Goal: Information Seeking & Learning: Learn about a topic

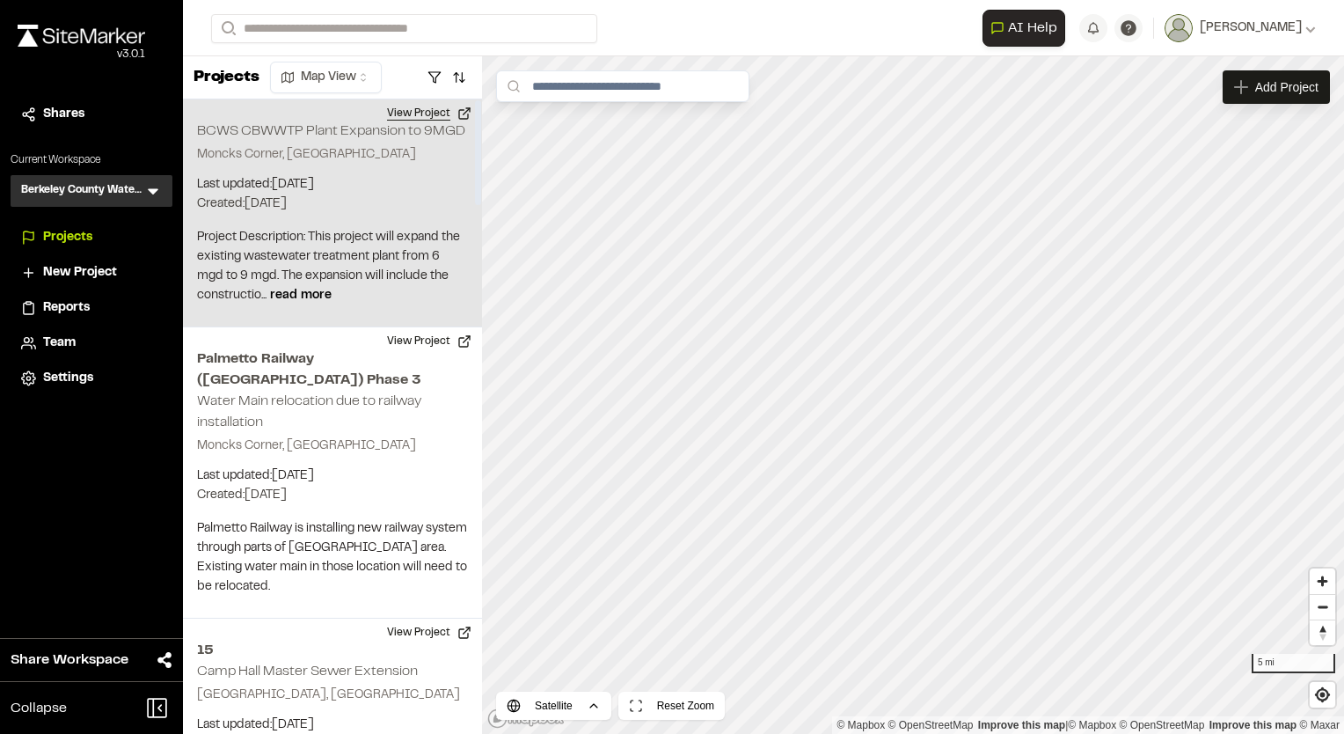
click at [415, 111] on button "View Project" at bounding box center [430, 113] width 106 height 28
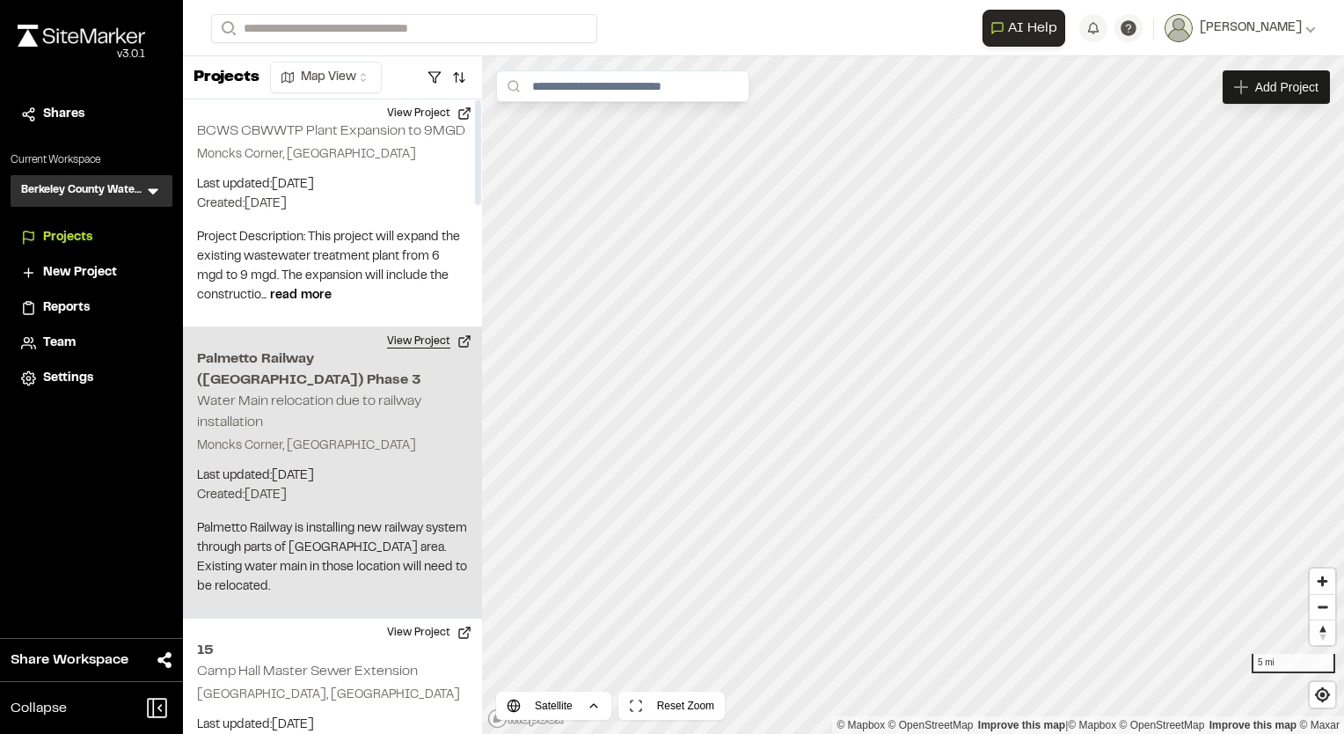
click at [423, 340] on button "View Project" at bounding box center [430, 341] width 106 height 28
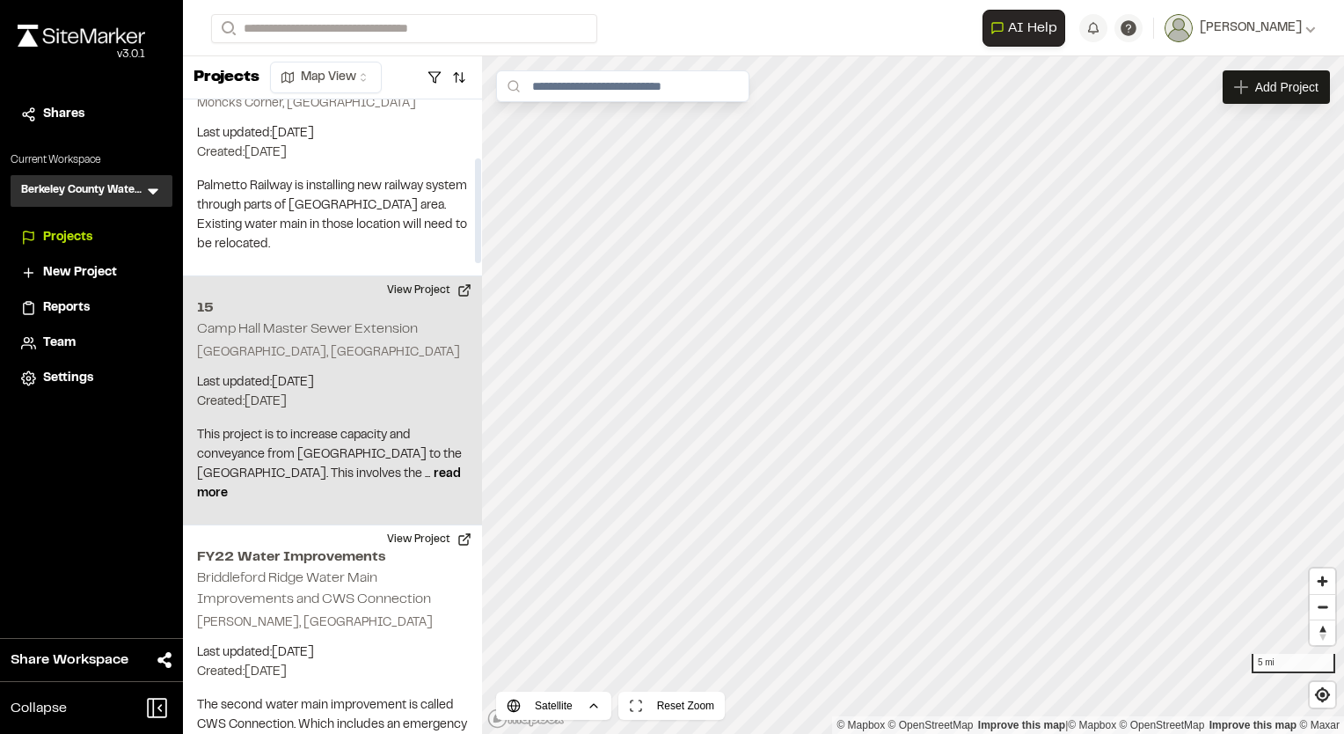
scroll to position [352, 0]
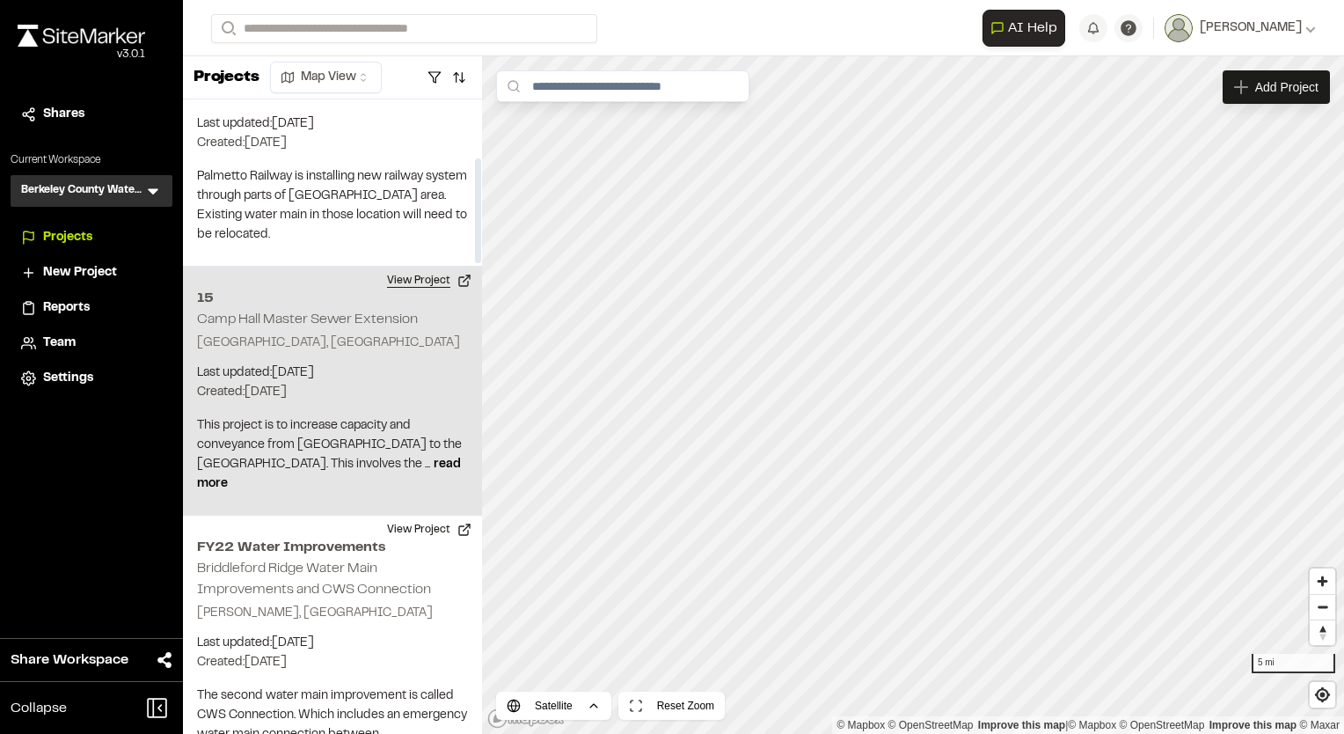
click at [414, 267] on button "View Project" at bounding box center [430, 281] width 106 height 28
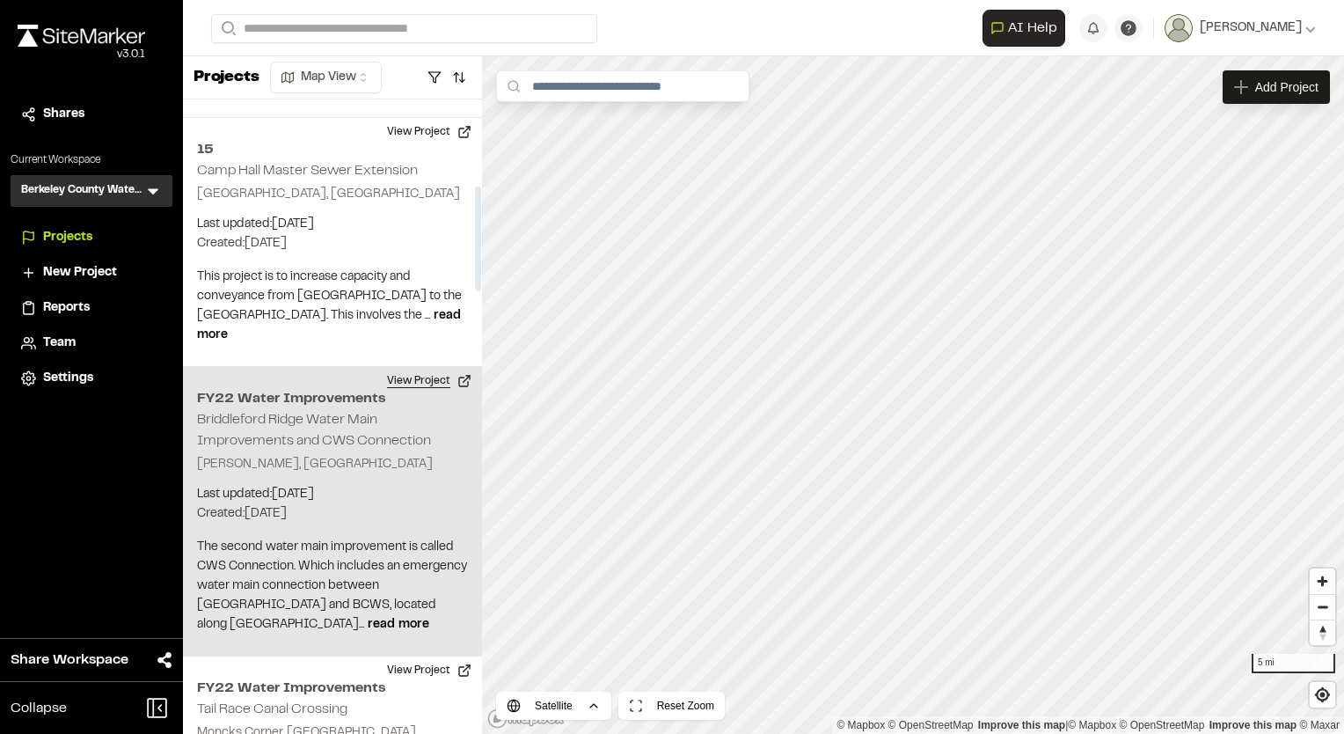
scroll to position [528, 0]
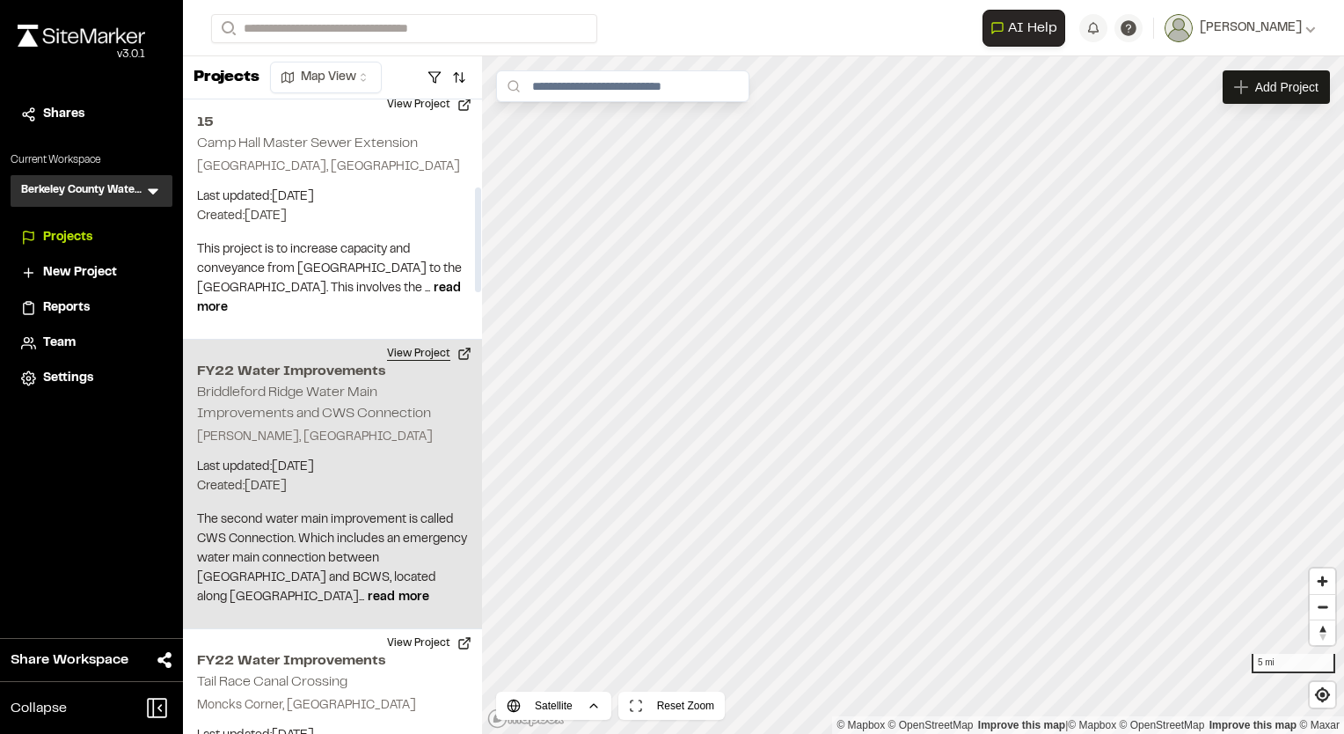
drag, startPoint x: 413, startPoint y: 333, endPoint x: 408, endPoint y: 342, distance: 10.6
click at [408, 342] on button "View Project" at bounding box center [430, 354] width 106 height 28
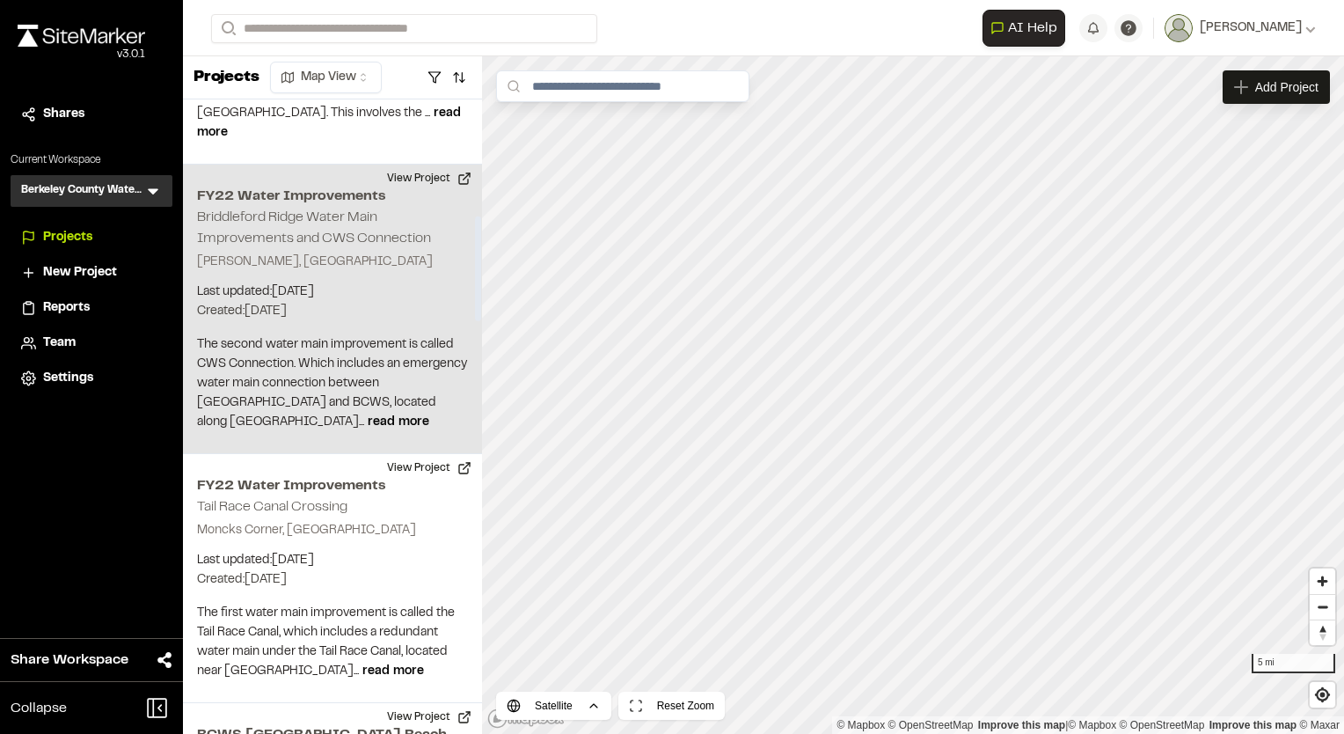
scroll to position [704, 0]
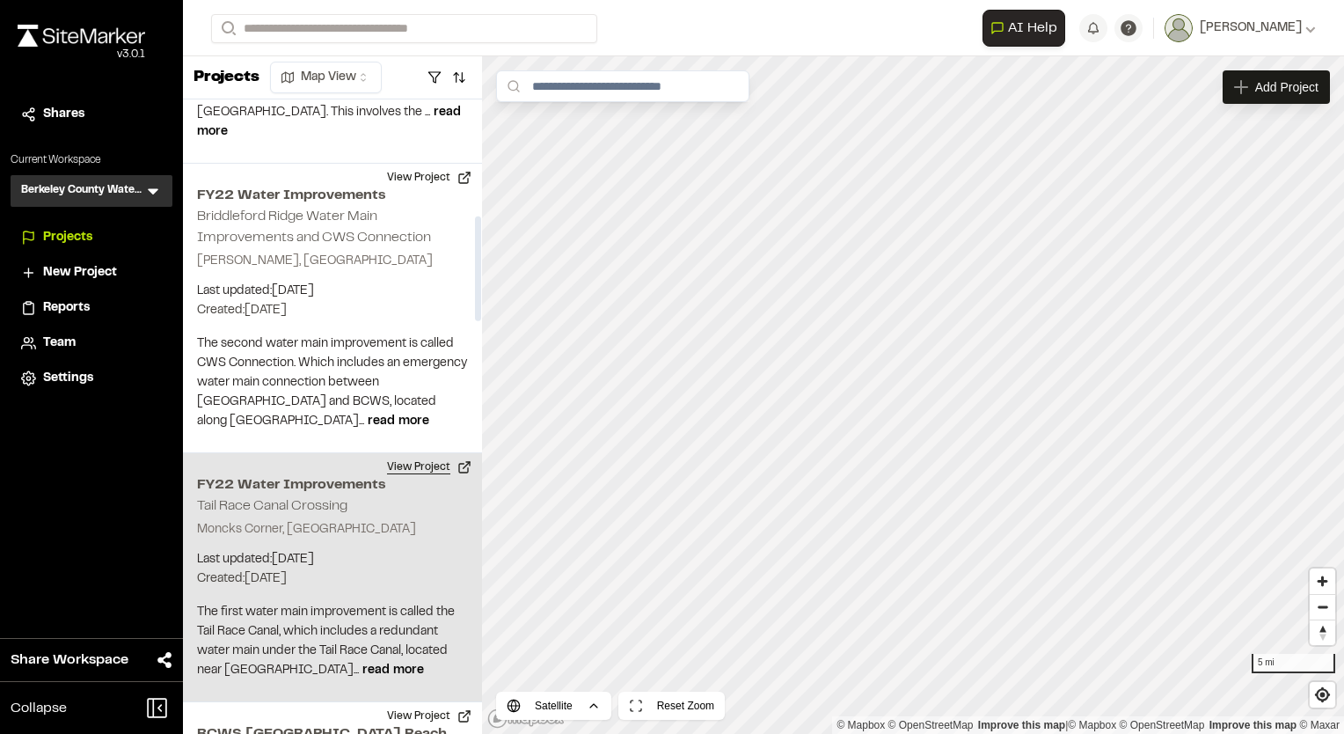
click at [421, 453] on button "View Project" at bounding box center [430, 467] width 106 height 28
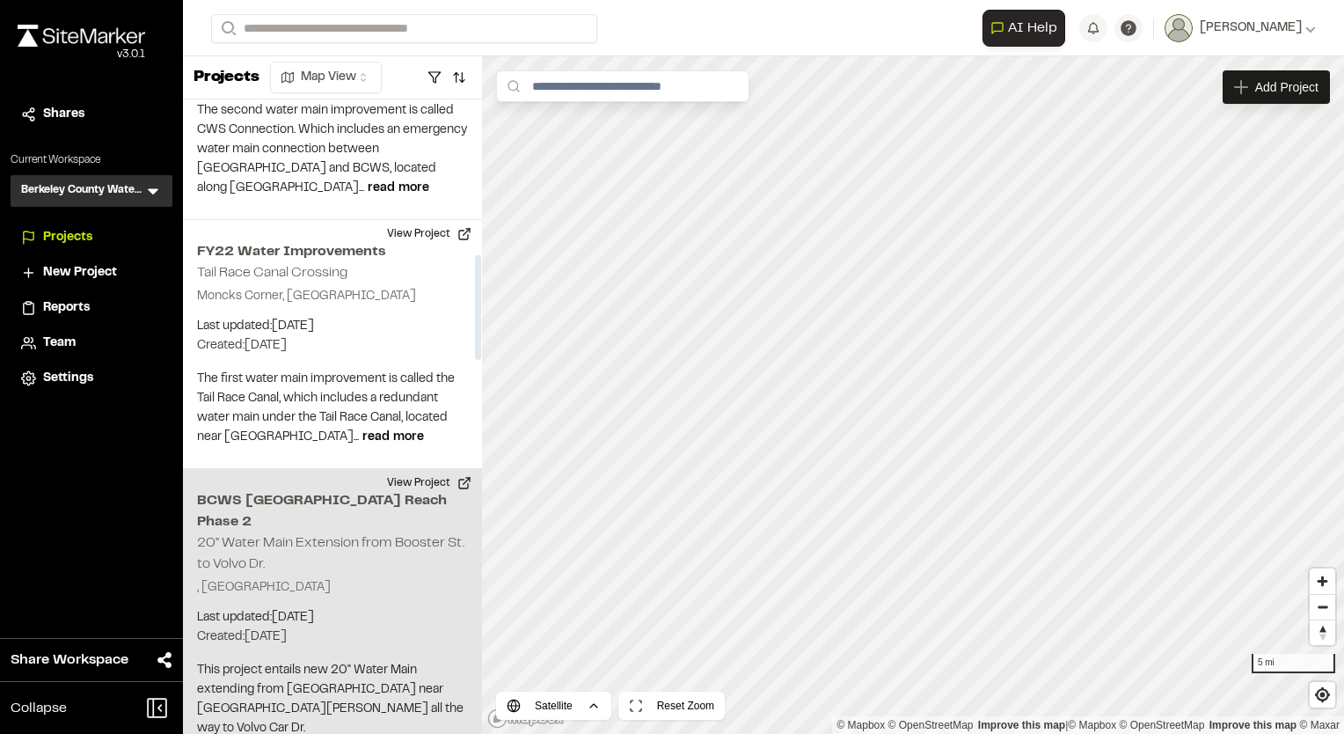
scroll to position [1056, 0]
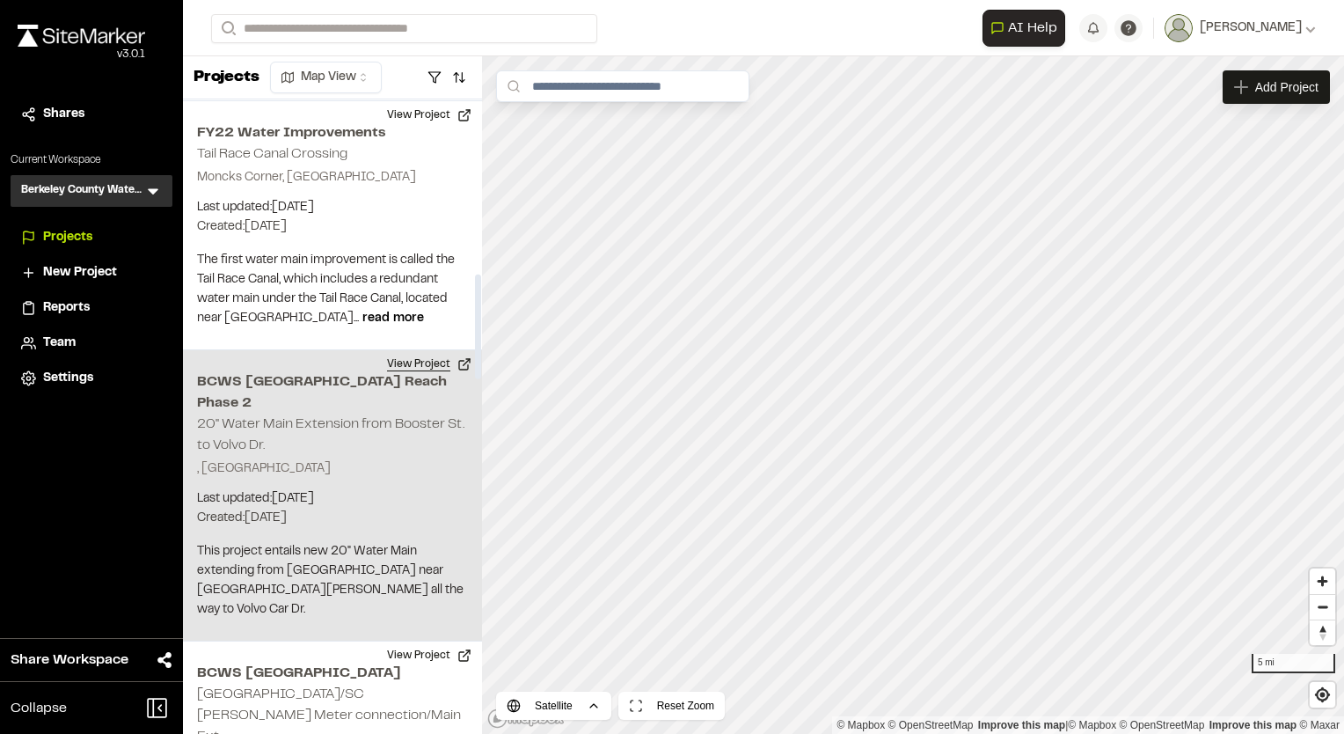
click at [419, 350] on button "View Project" at bounding box center [430, 364] width 106 height 28
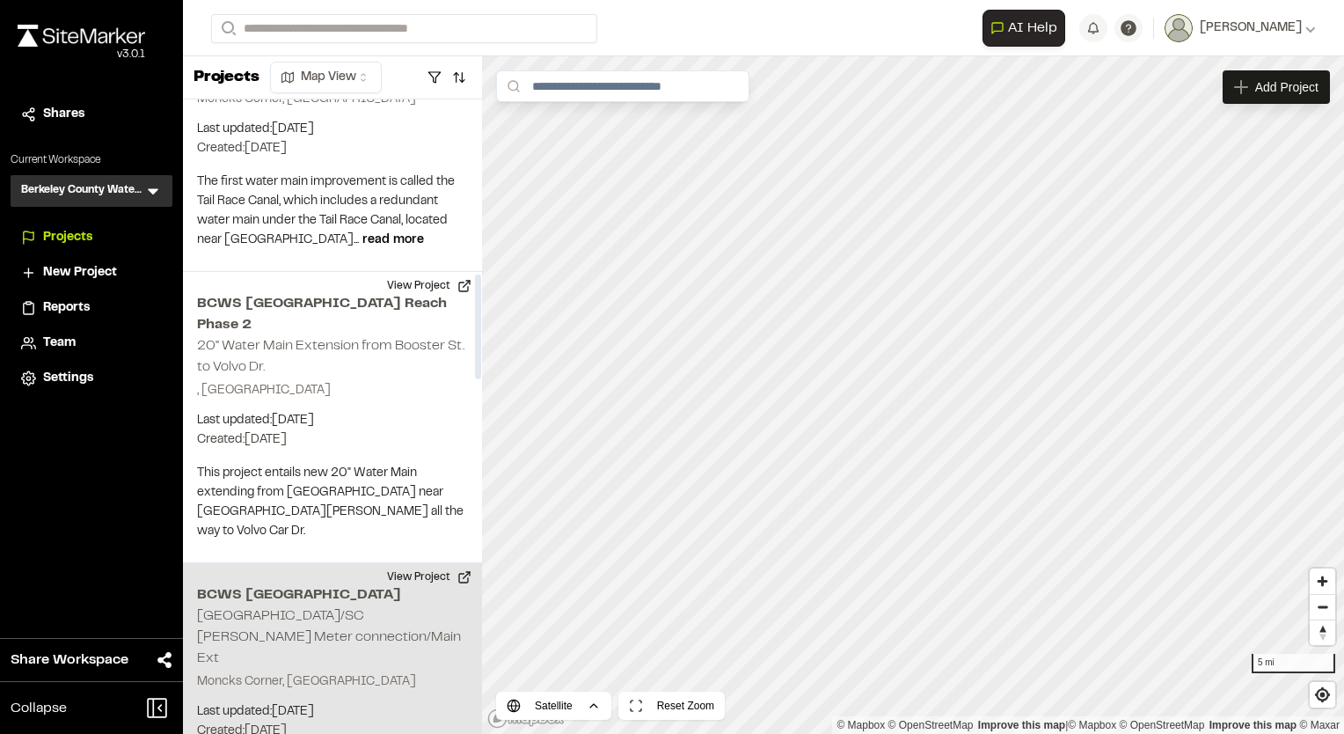
scroll to position [1232, 0]
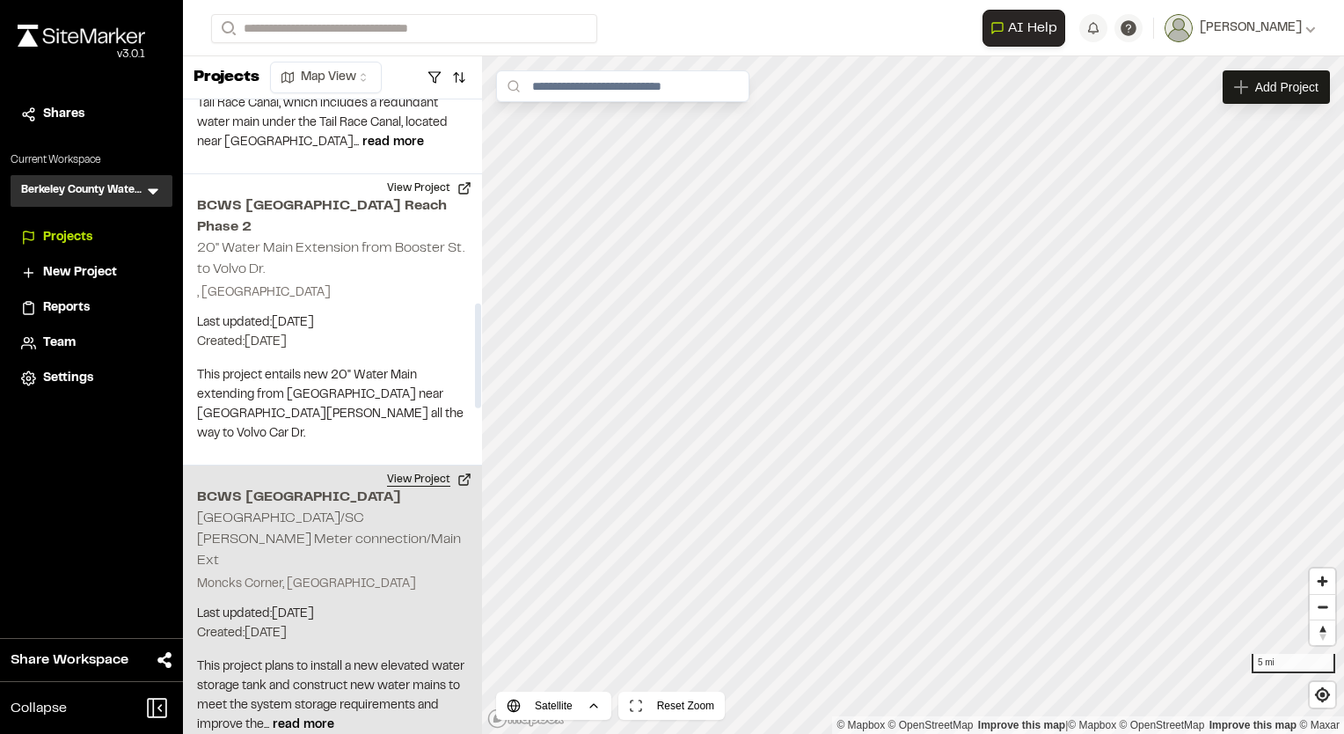
click at [414, 465] on button "View Project" at bounding box center [430, 479] width 106 height 28
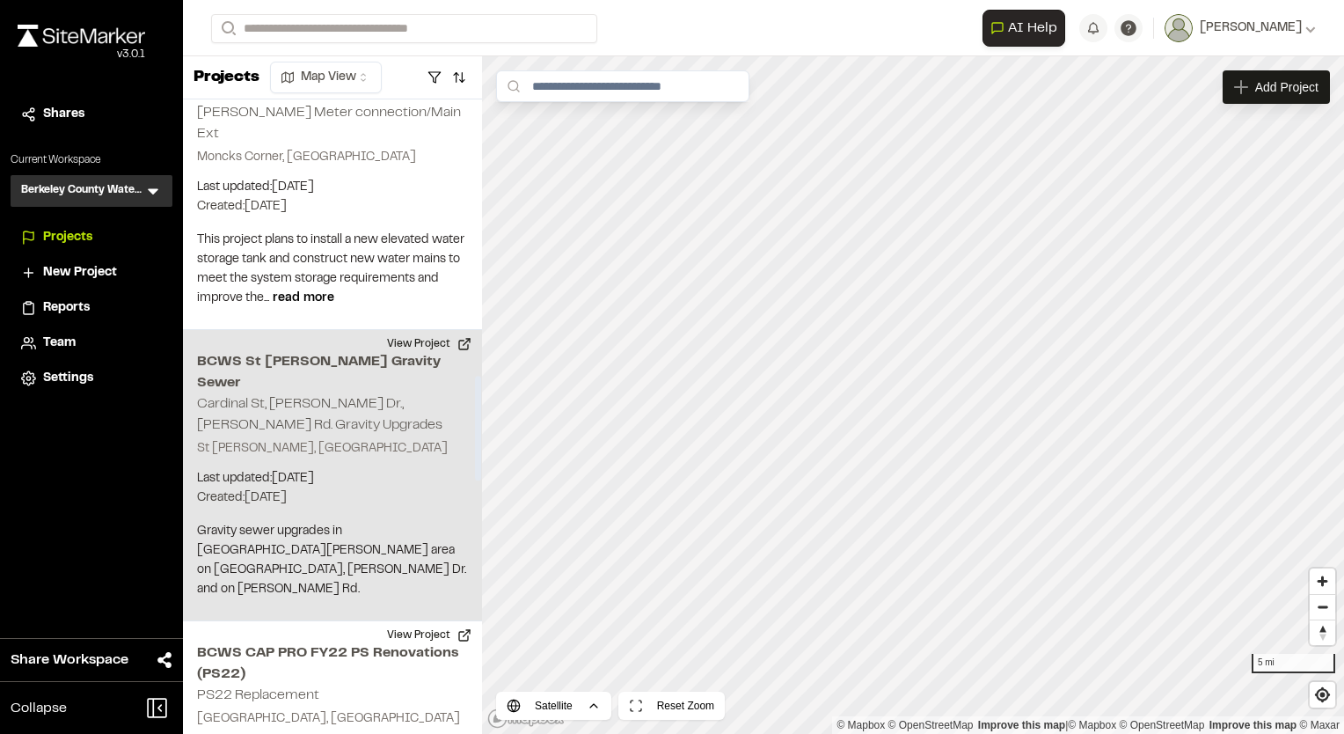
scroll to position [1672, 0]
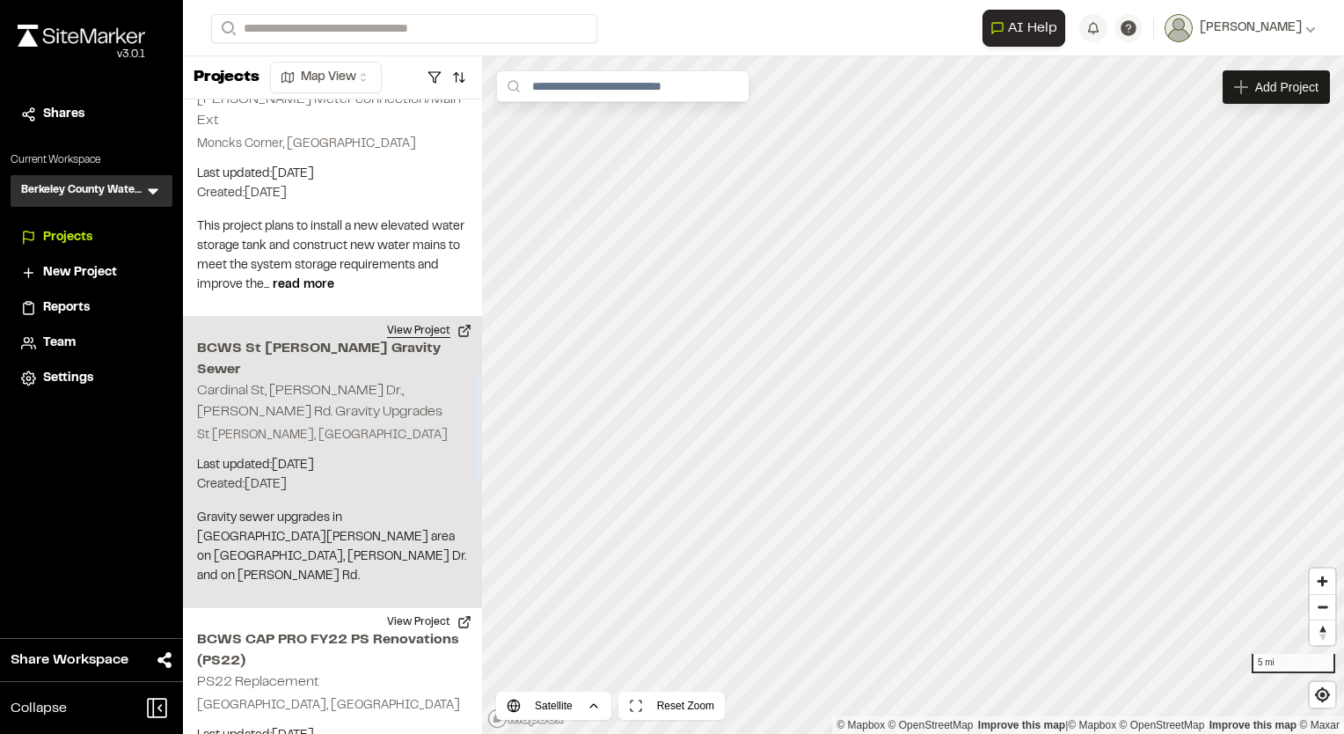
click at [435, 317] on button "View Project" at bounding box center [430, 331] width 106 height 28
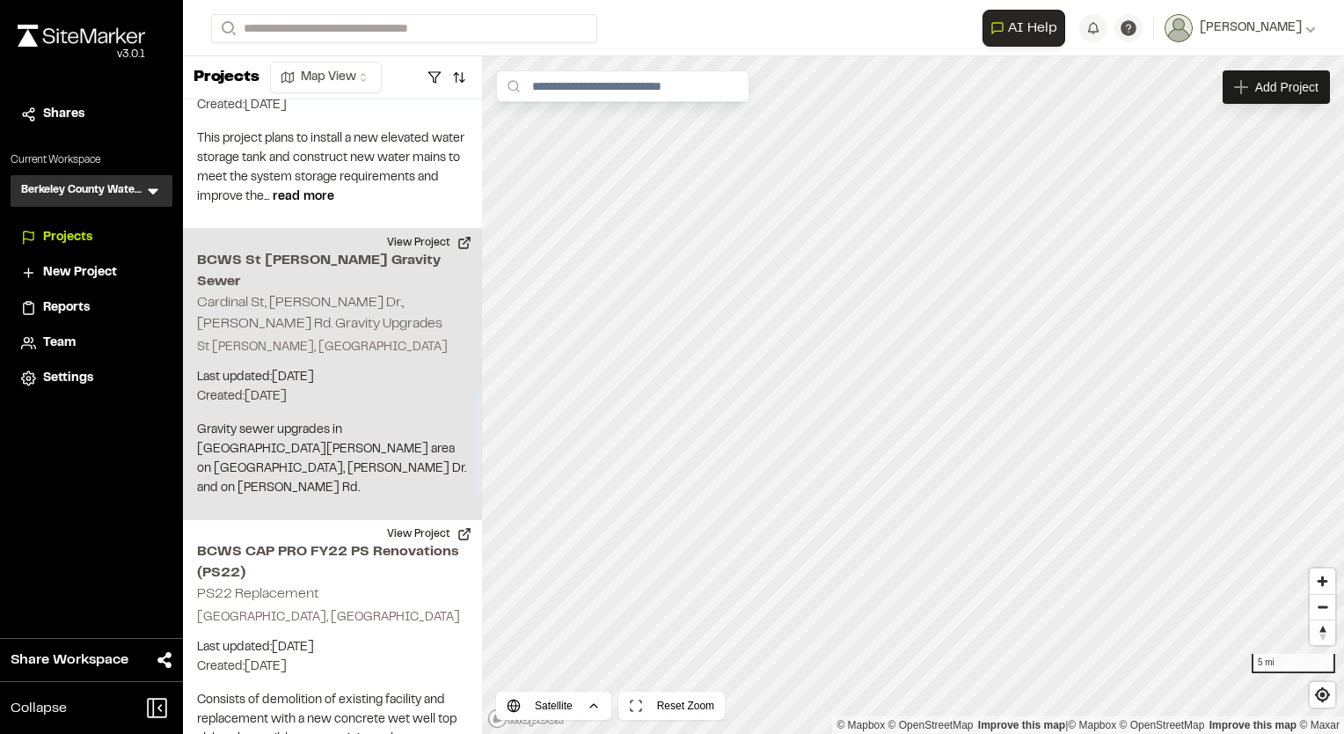
scroll to position [1848, 0]
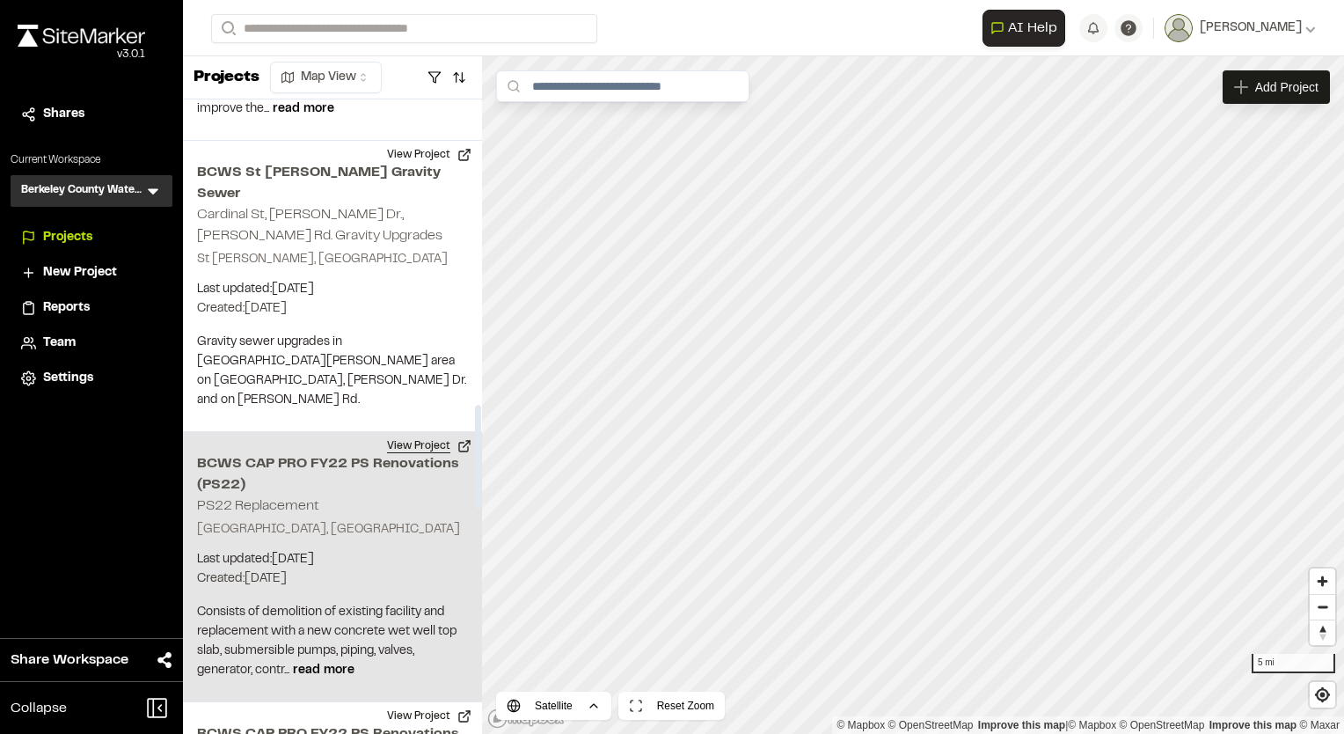
click at [425, 432] on button "View Project" at bounding box center [430, 446] width 106 height 28
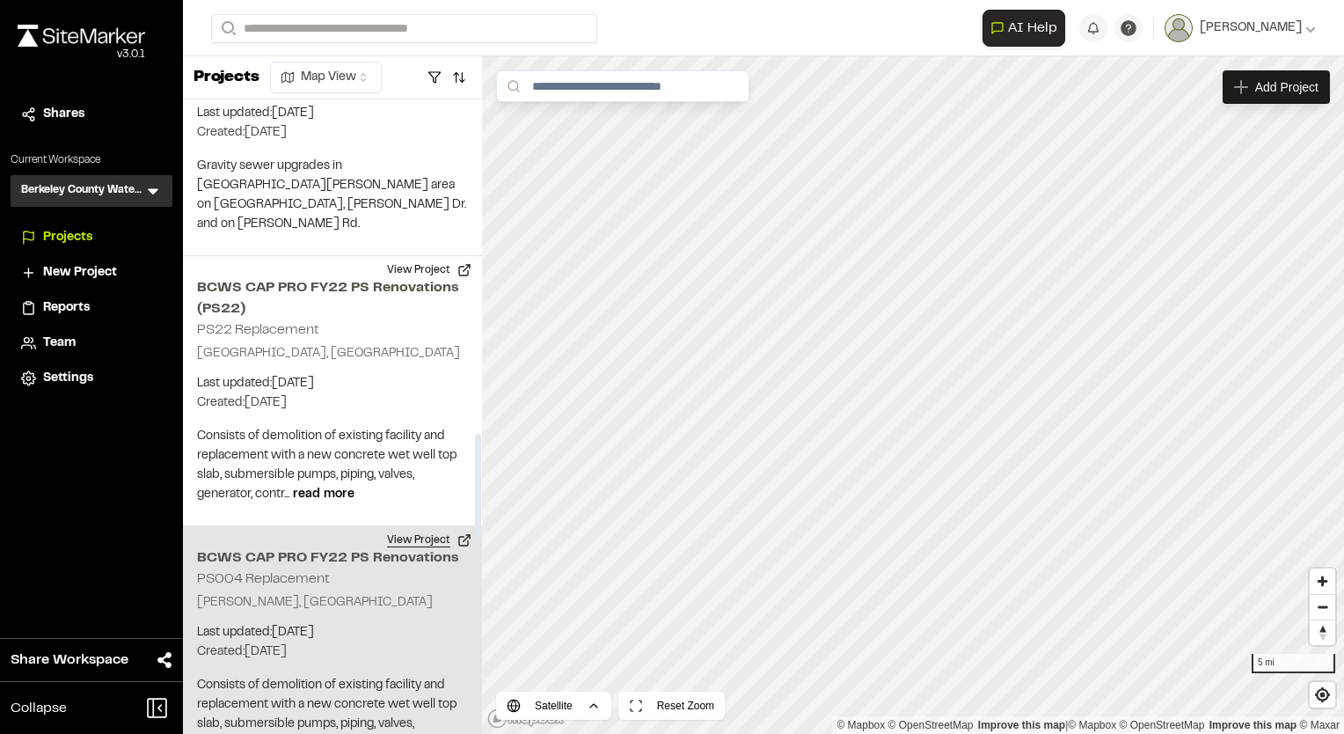
click at [414, 526] on button "View Project" at bounding box center [430, 540] width 106 height 28
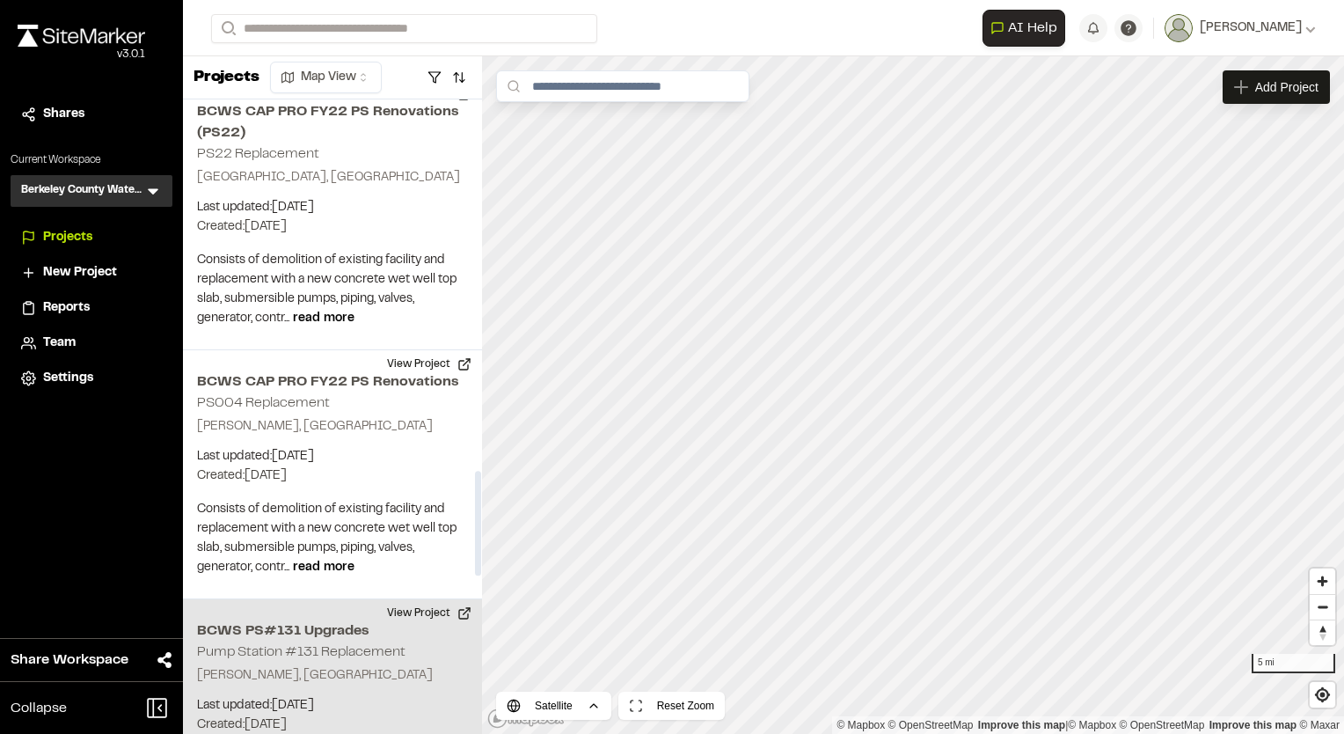
scroll to position [2287, 0]
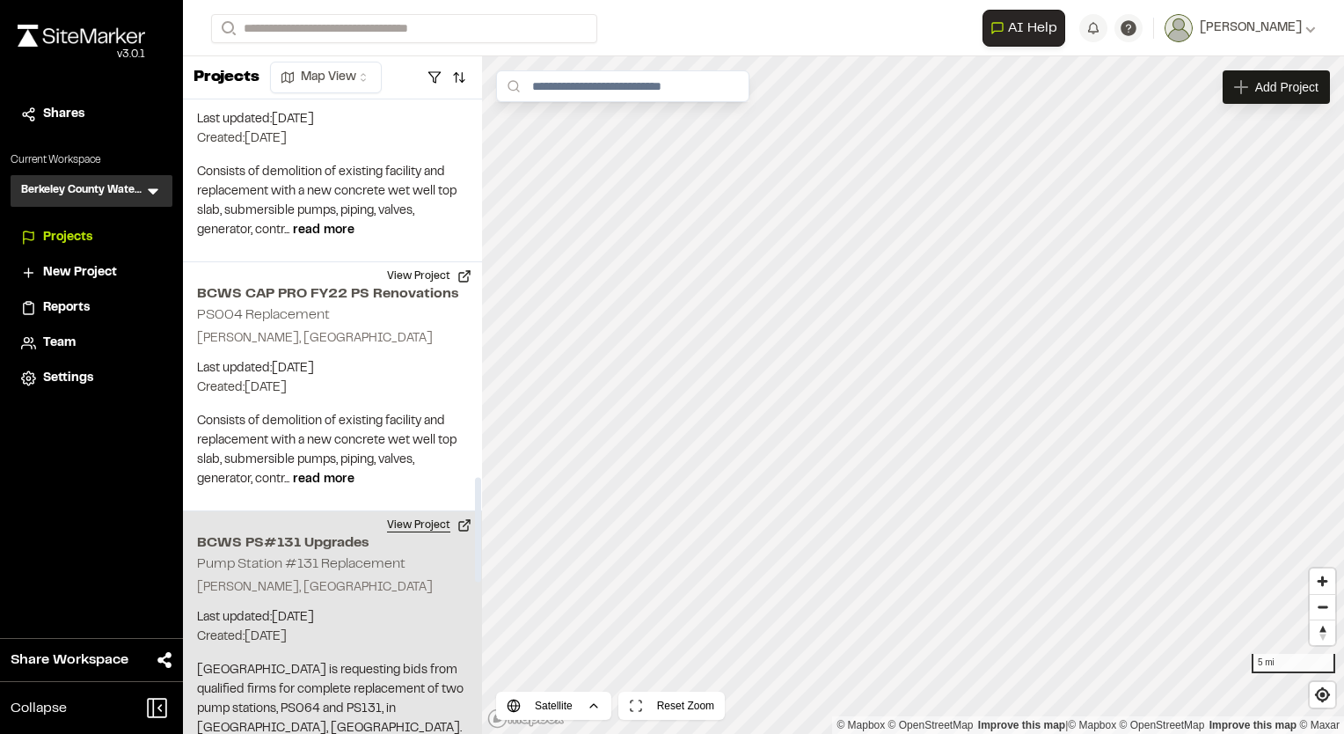
click at [421, 511] on button "View Project" at bounding box center [430, 525] width 106 height 28
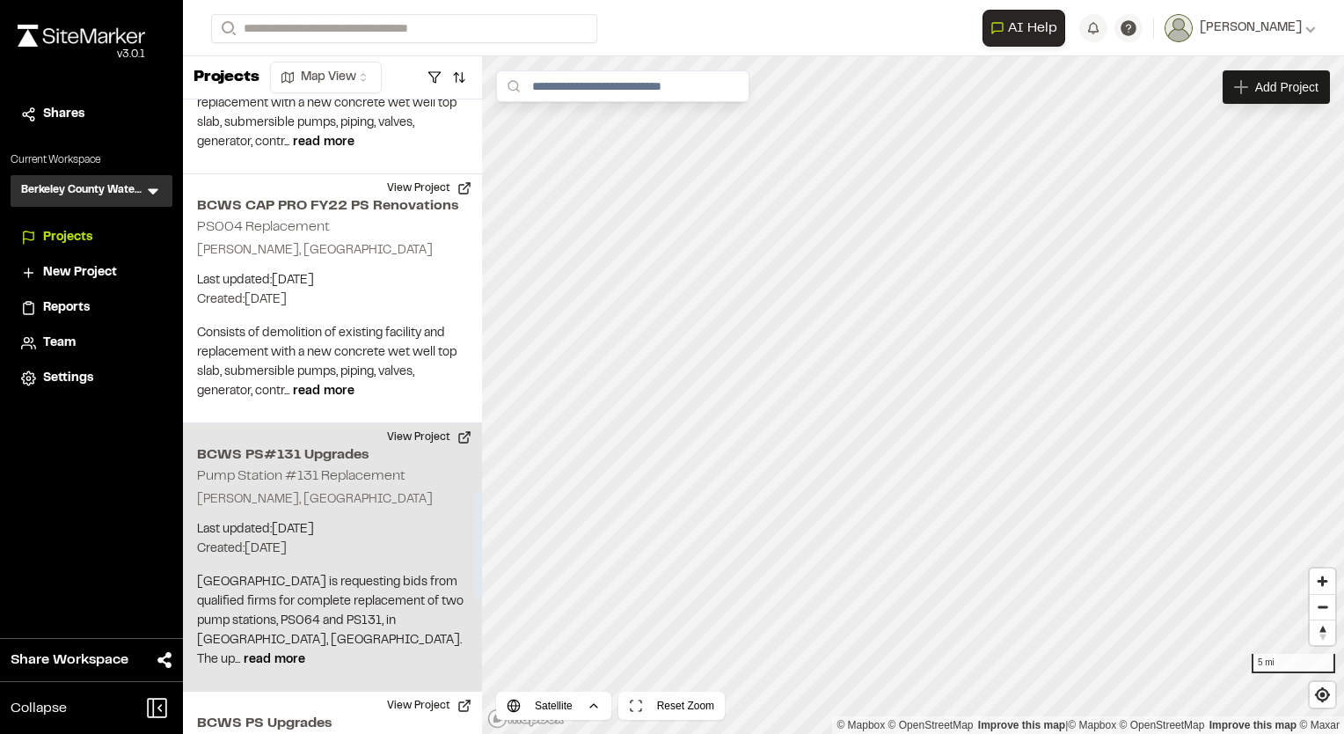
scroll to position [2463, 0]
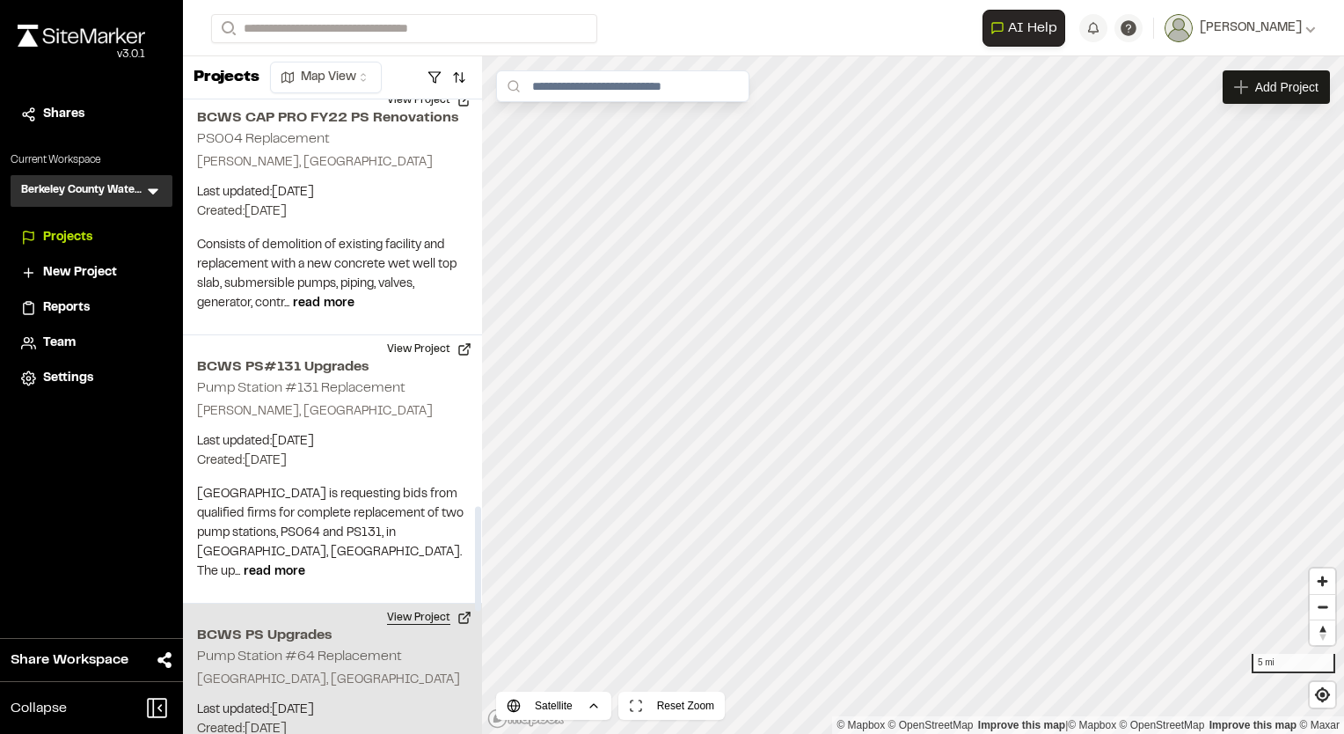
click at [422, 604] on button "View Project" at bounding box center [430, 618] width 106 height 28
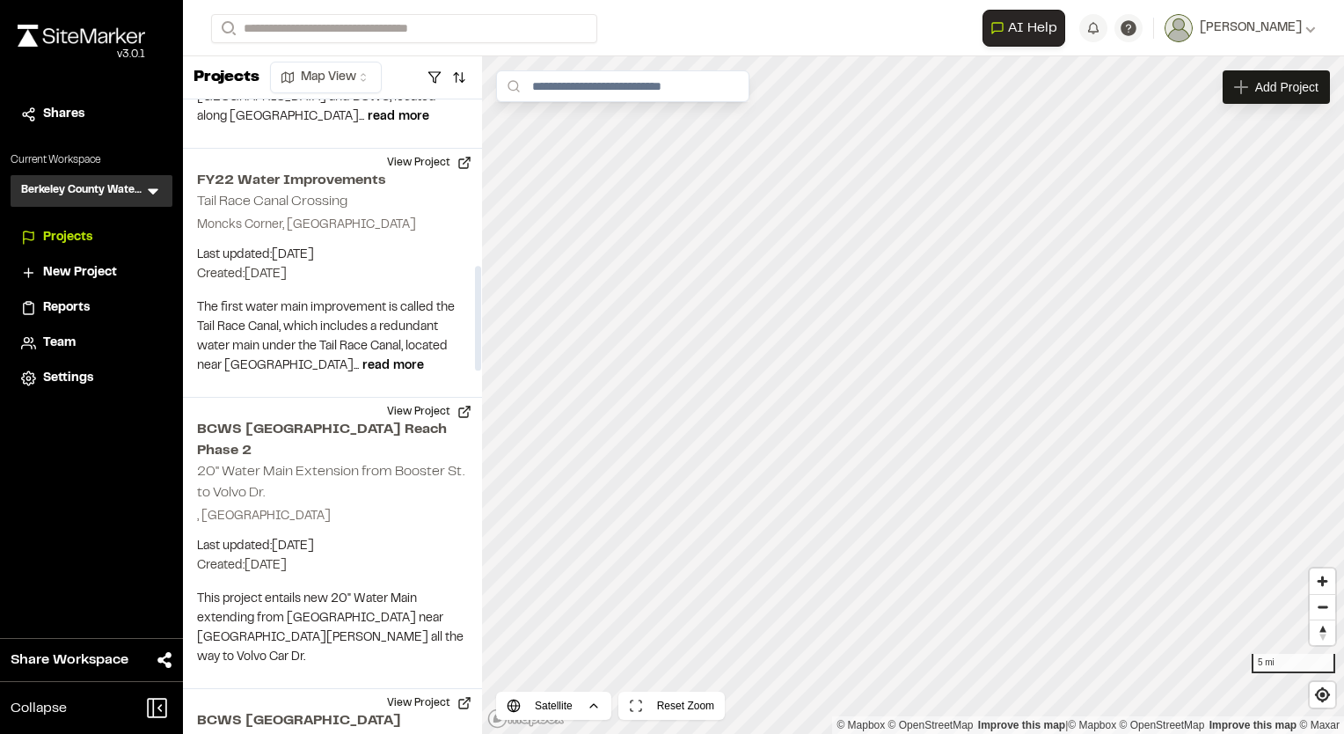
scroll to position [0, 0]
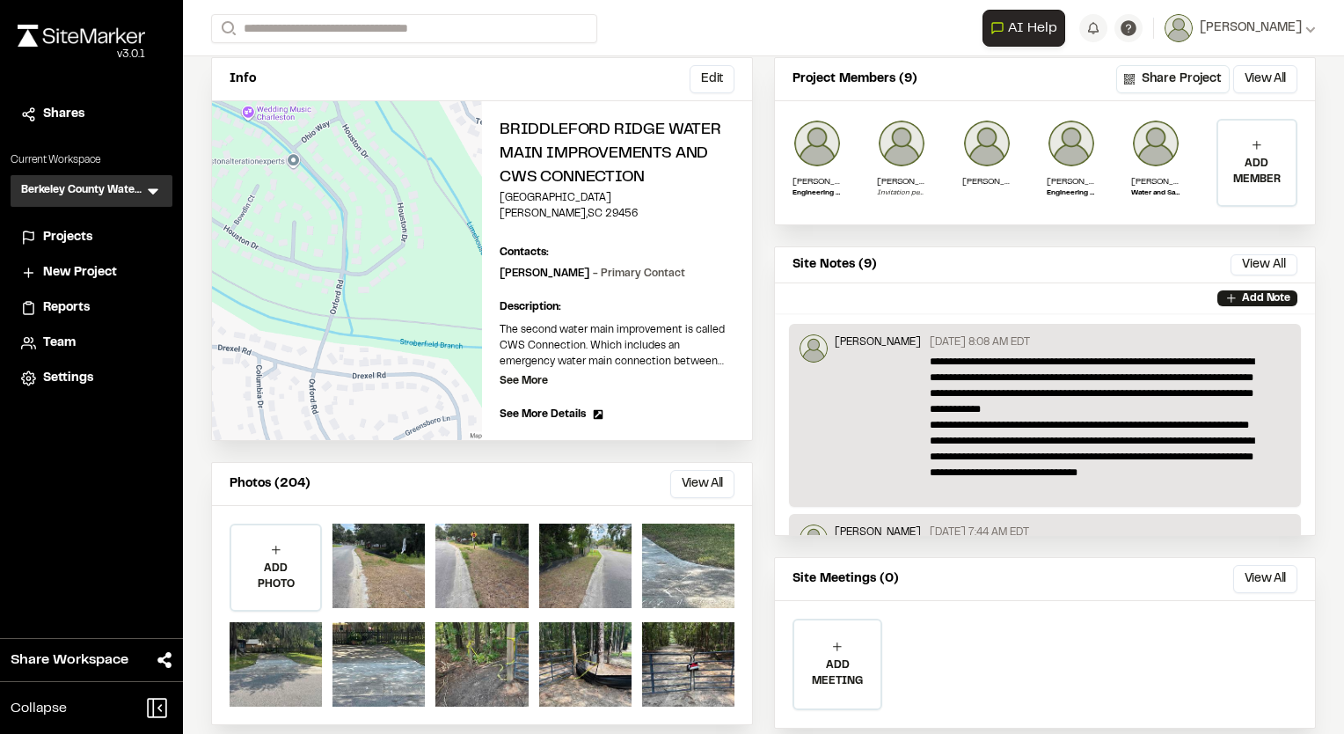
scroll to position [176, 0]
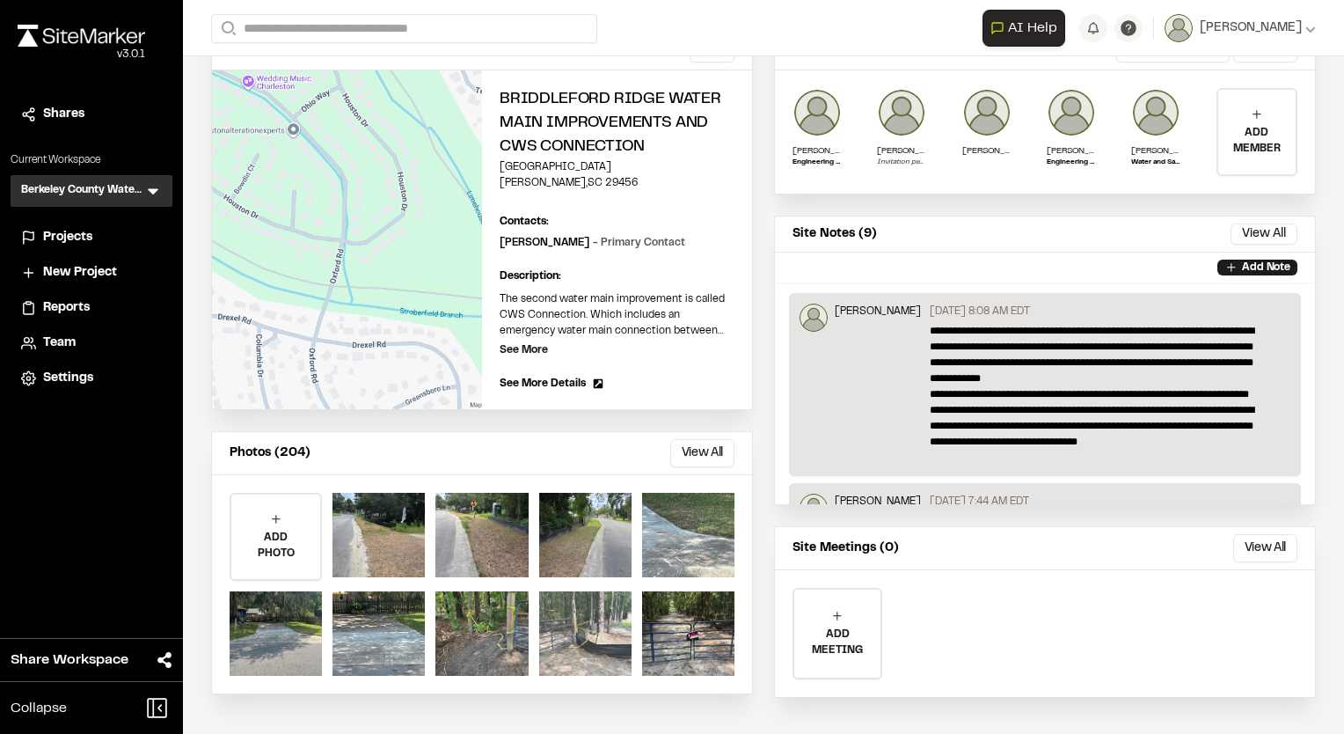
click at [552, 632] on div at bounding box center [585, 633] width 92 height 84
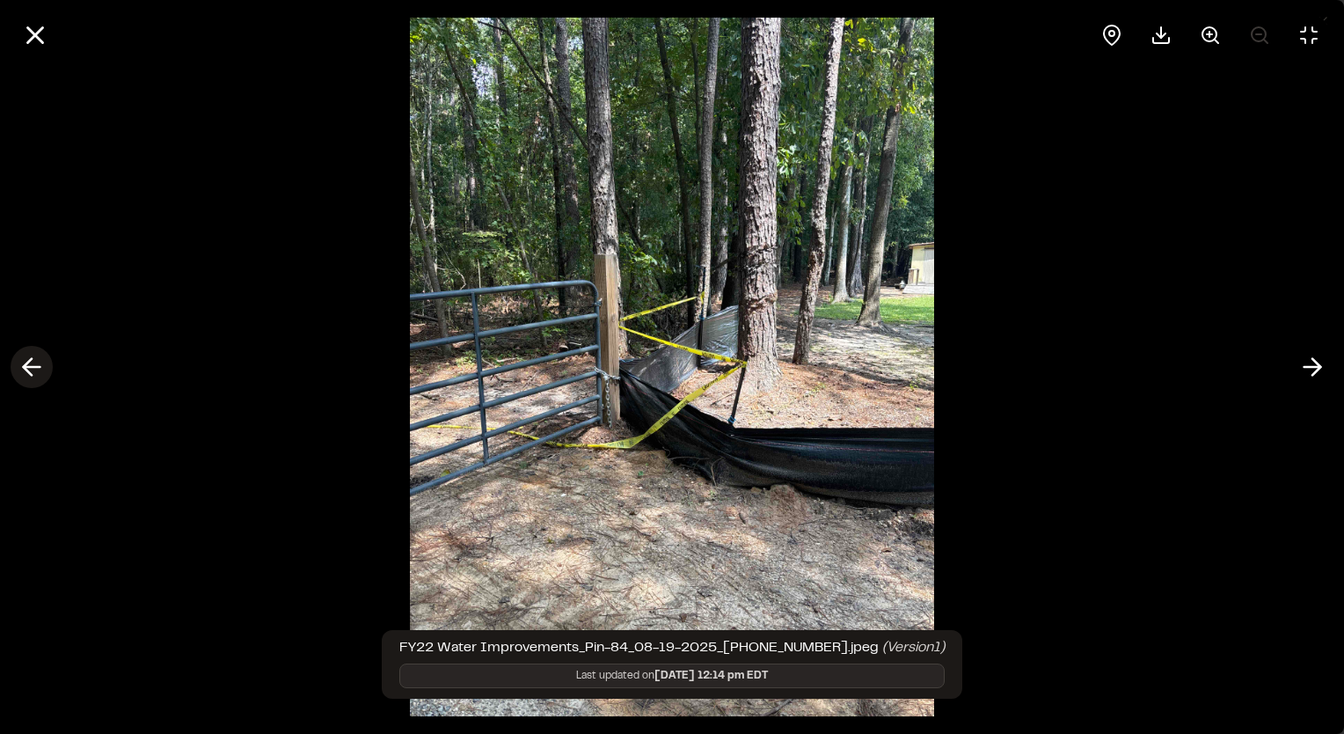
click at [32, 370] on icon at bounding box center [32, 367] width 28 height 30
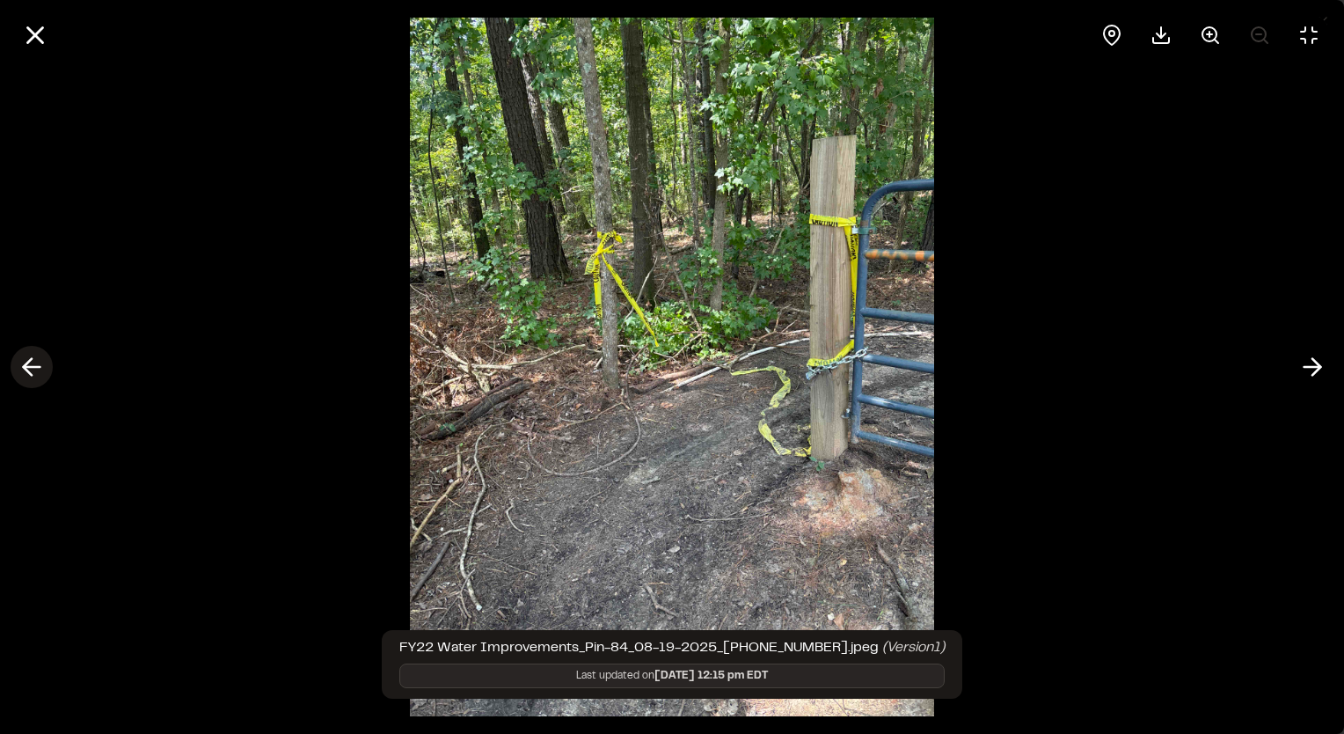
click at [35, 367] on line at bounding box center [32, 367] width 17 height 0
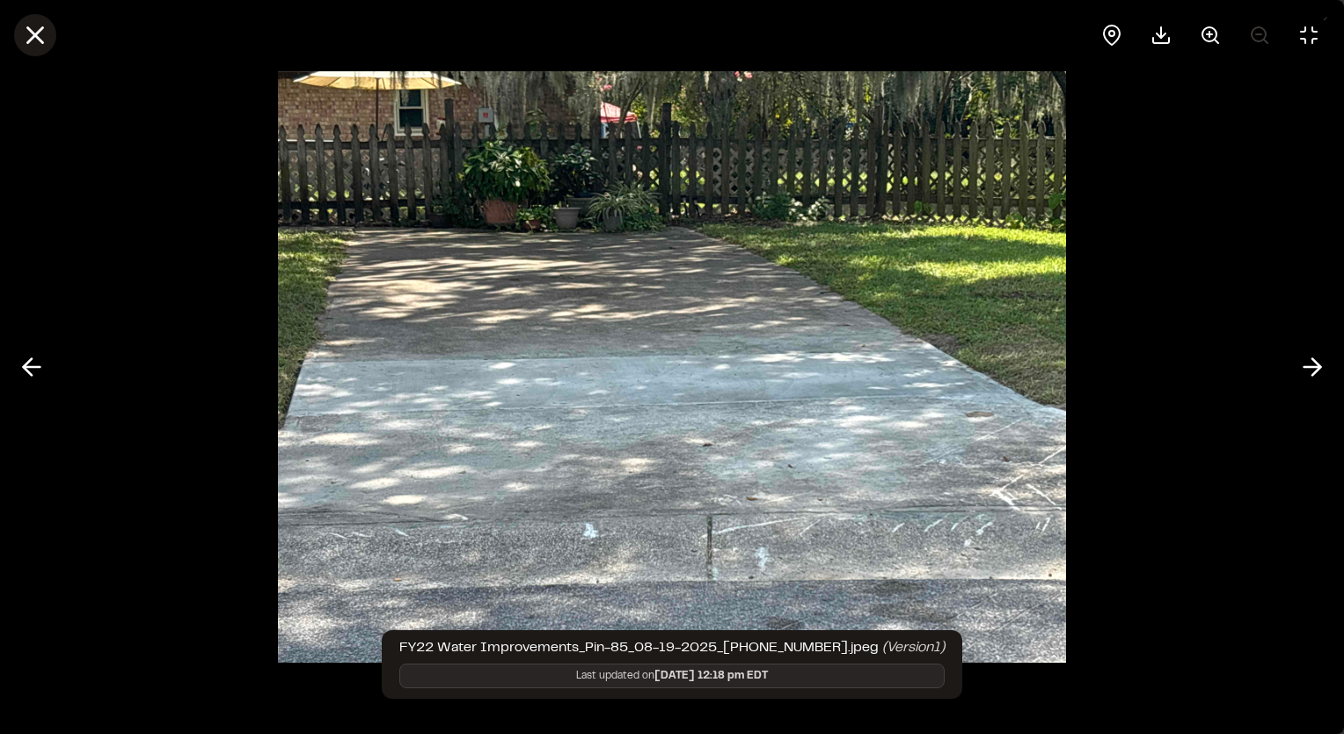
click at [35, 40] on icon at bounding box center [35, 35] width 30 height 30
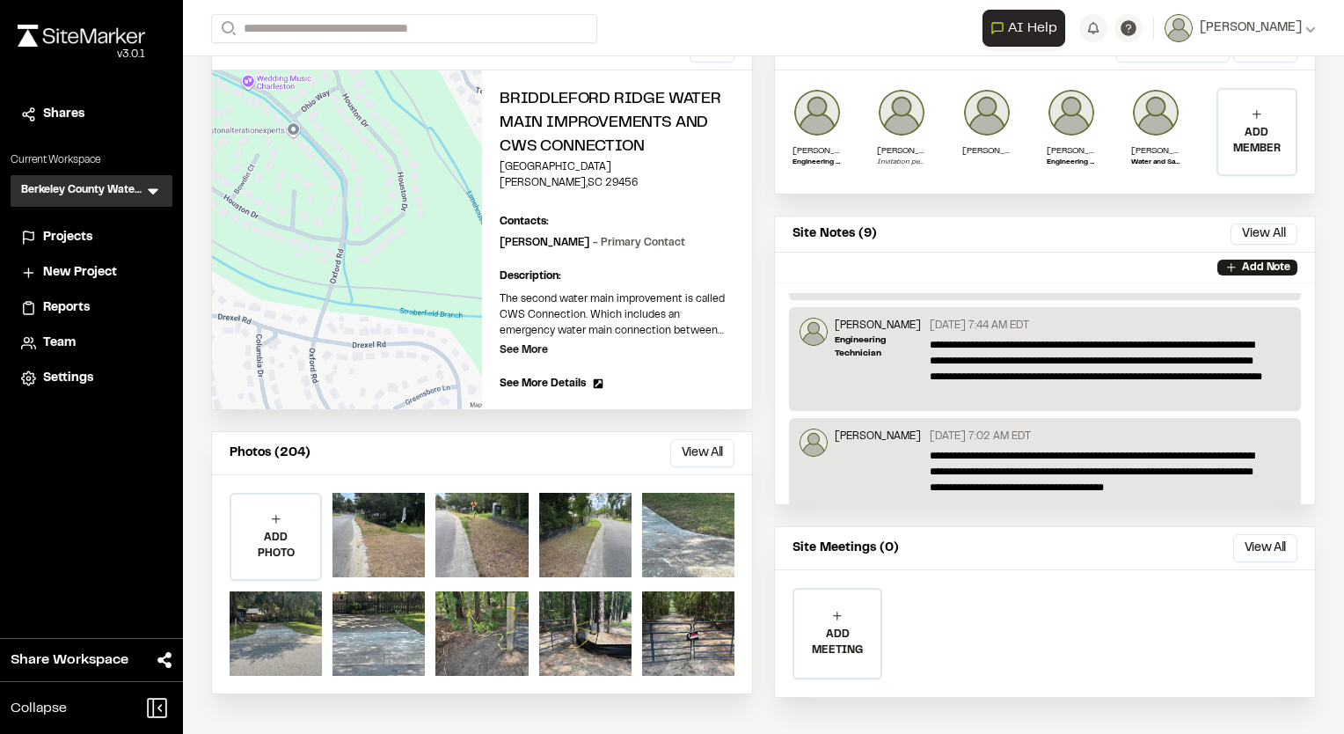
scroll to position [0, 0]
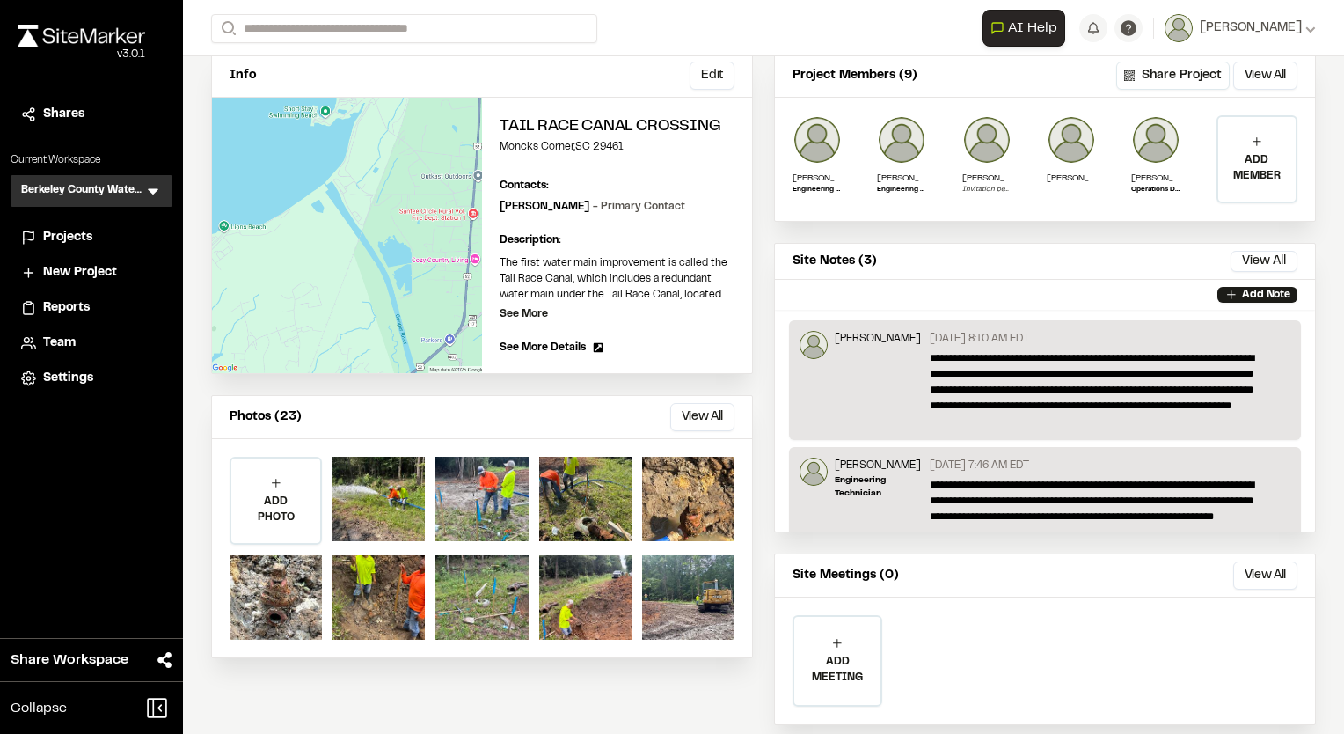
scroll to position [176, 0]
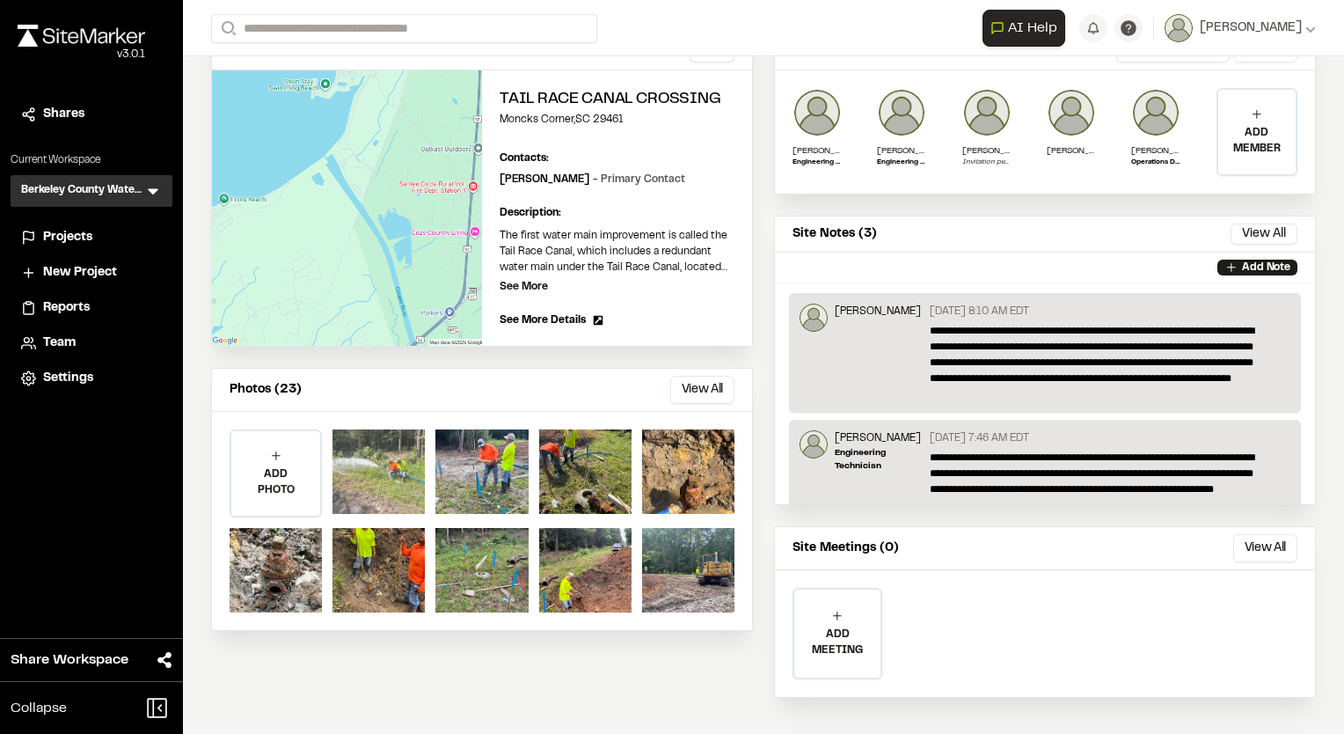
click at [412, 470] on div at bounding box center [379, 471] width 92 height 84
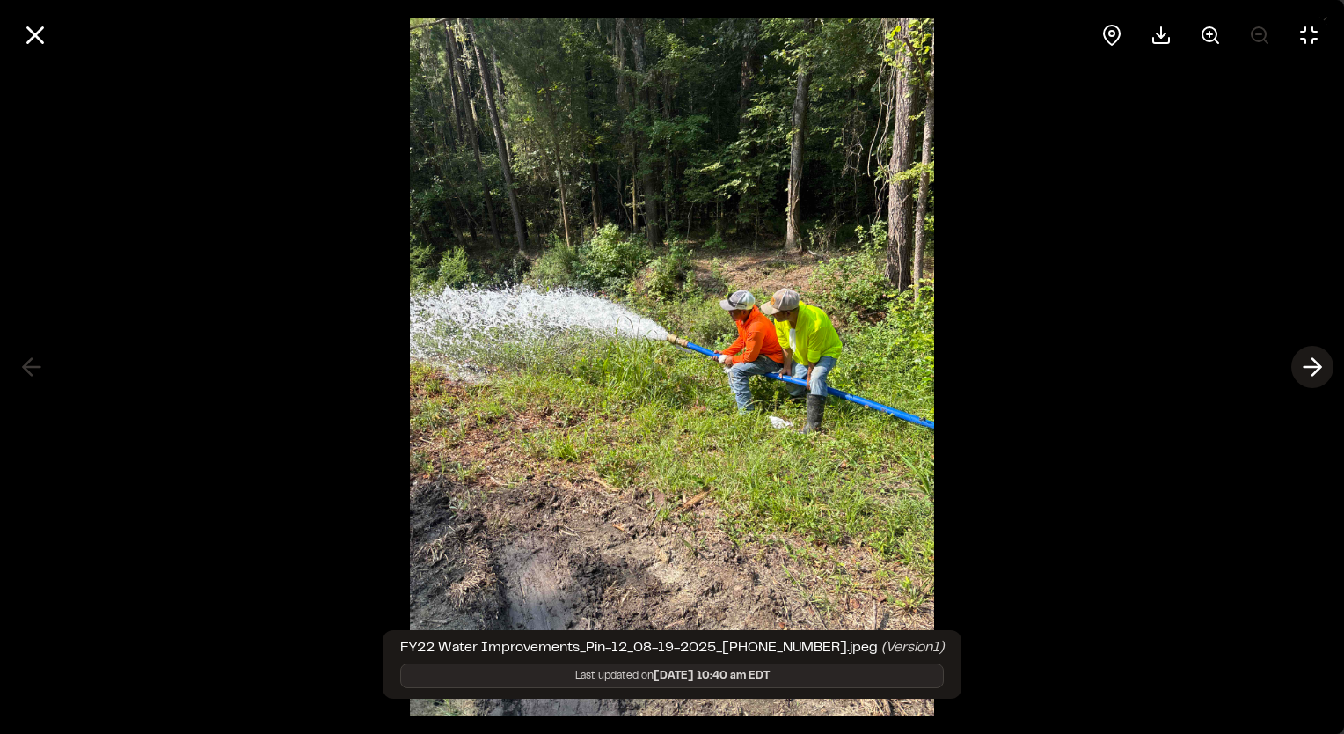
click at [1315, 360] on icon at bounding box center [1313, 367] width 28 height 30
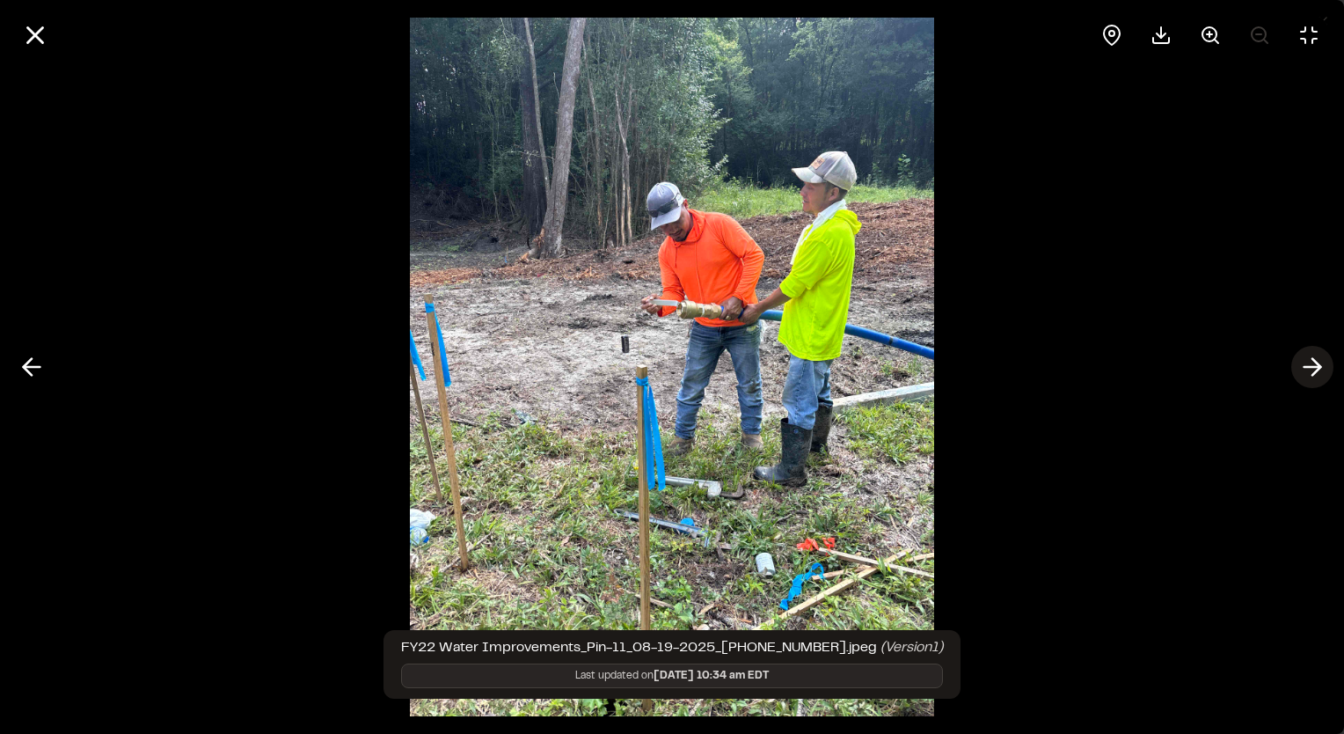
click at [1311, 370] on icon at bounding box center [1313, 367] width 28 height 30
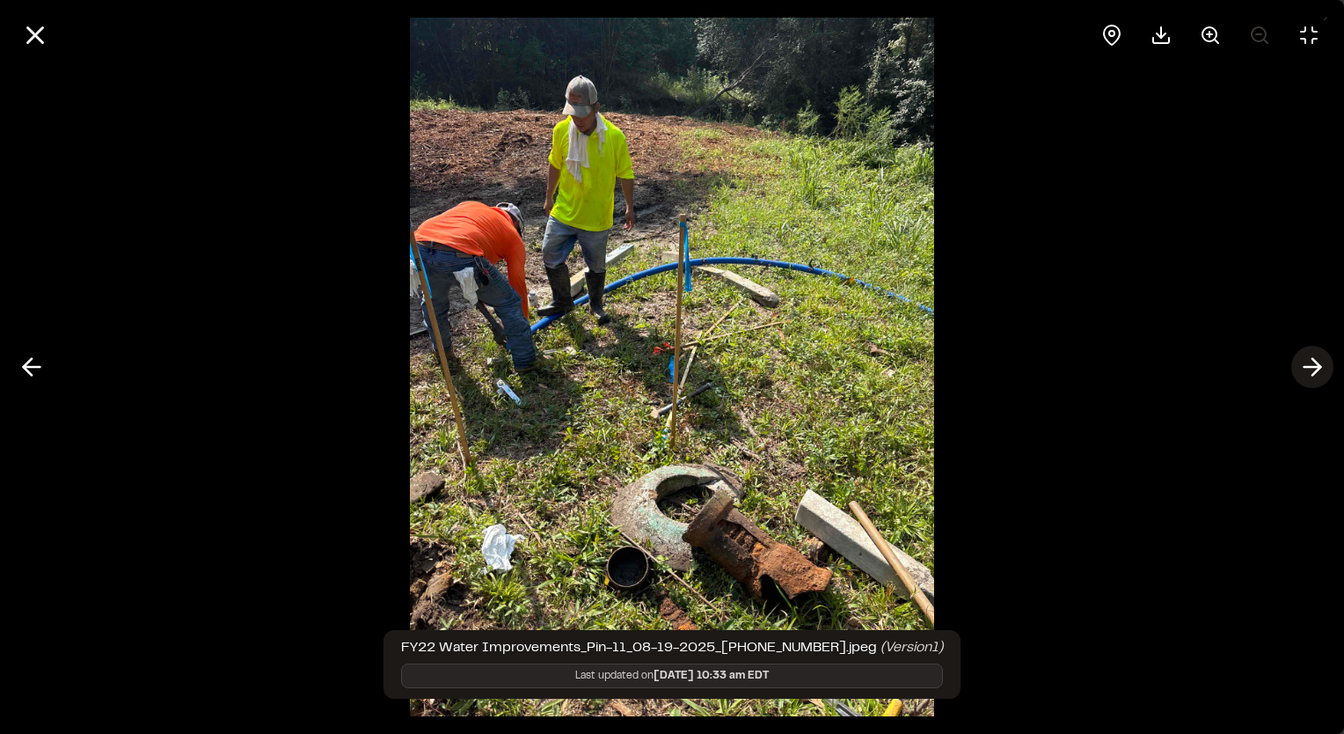
click at [1311, 370] on icon at bounding box center [1313, 367] width 28 height 30
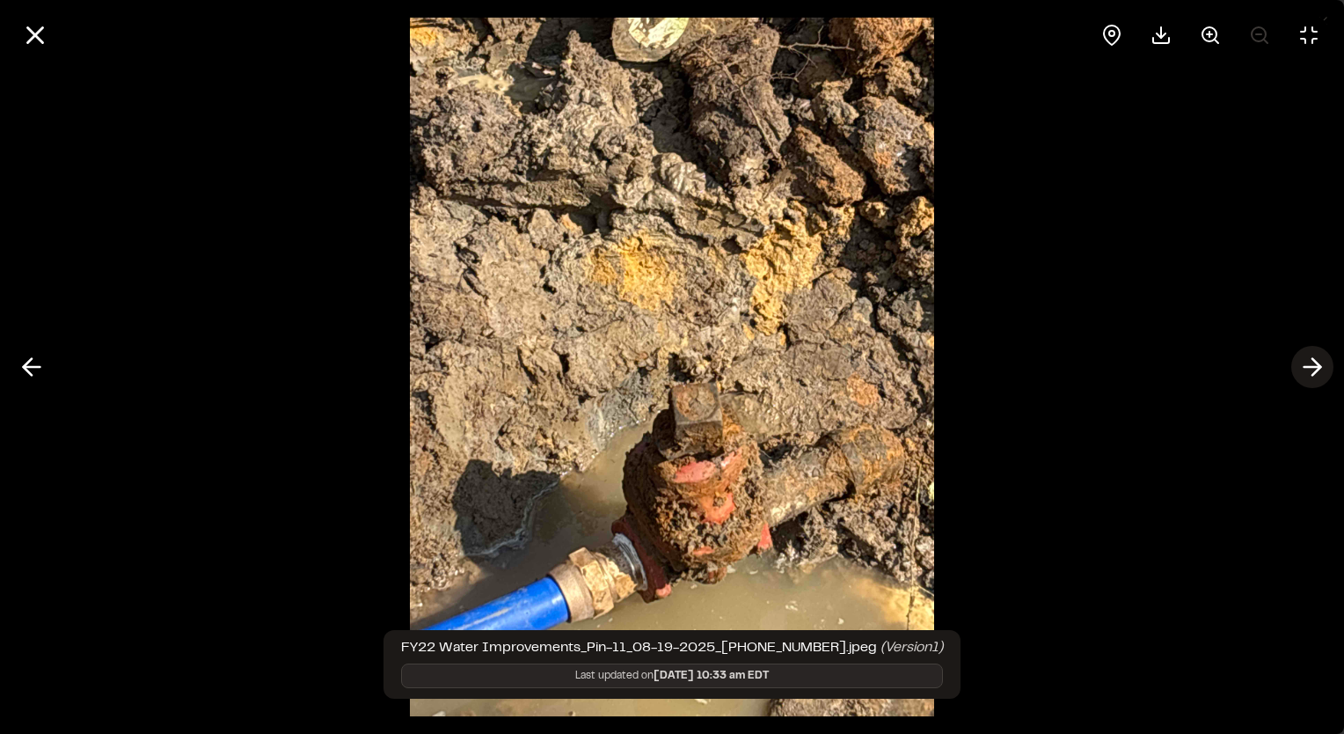
click at [1319, 368] on polyline at bounding box center [1317, 367] width 8 height 17
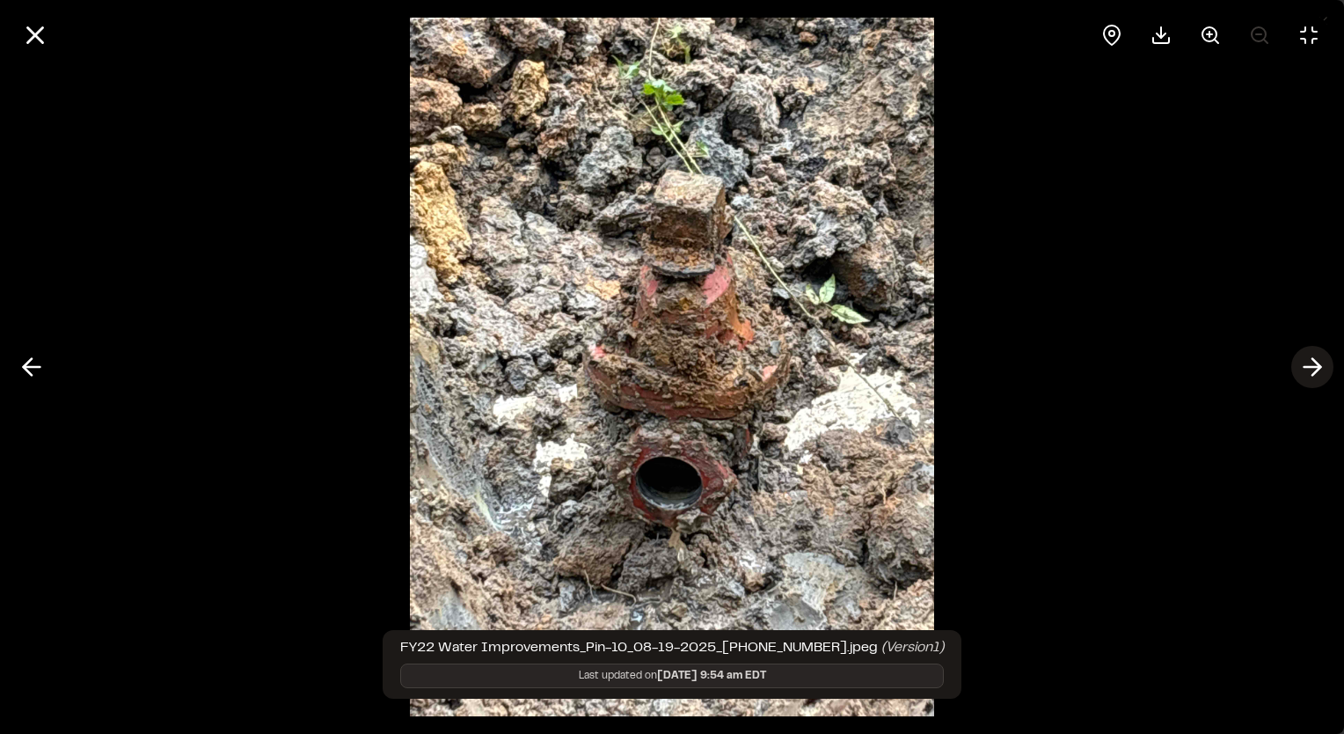
click at [1315, 367] on line at bounding box center [1313, 367] width 17 height 0
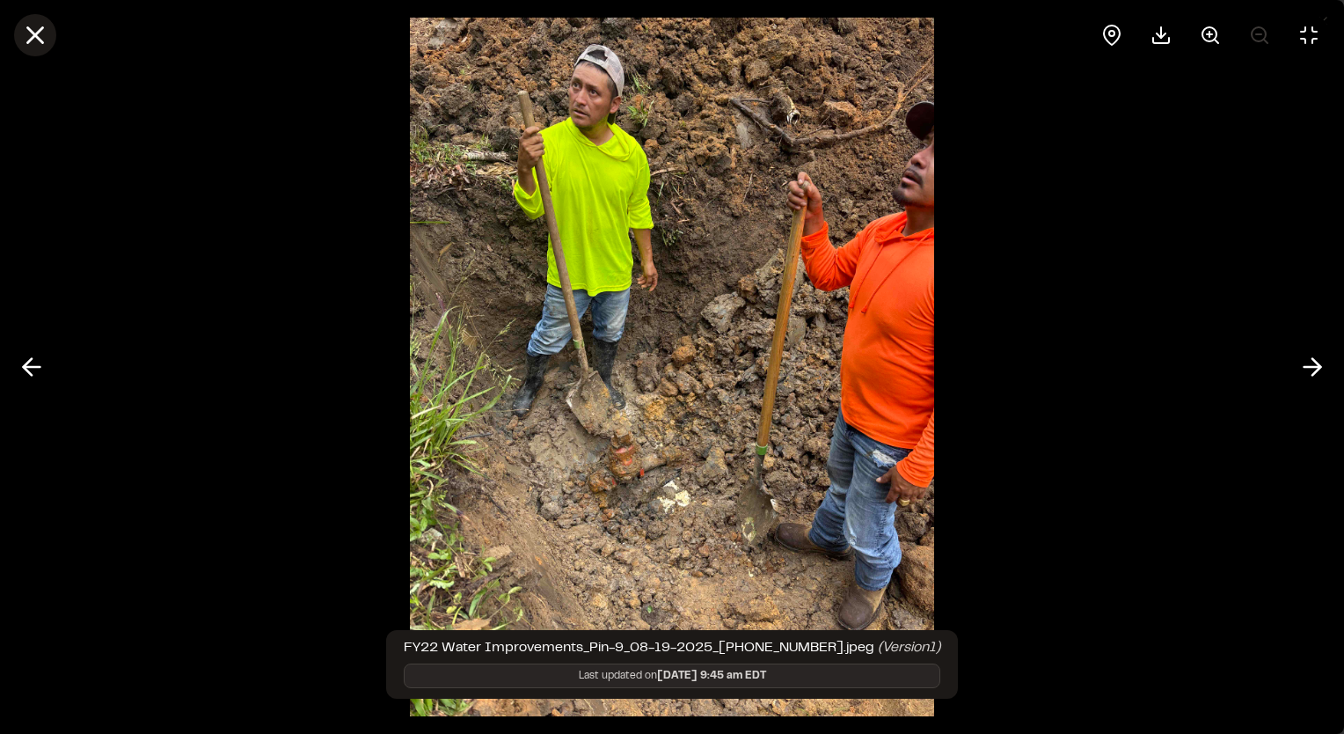
click at [38, 29] on icon at bounding box center [35, 35] width 30 height 30
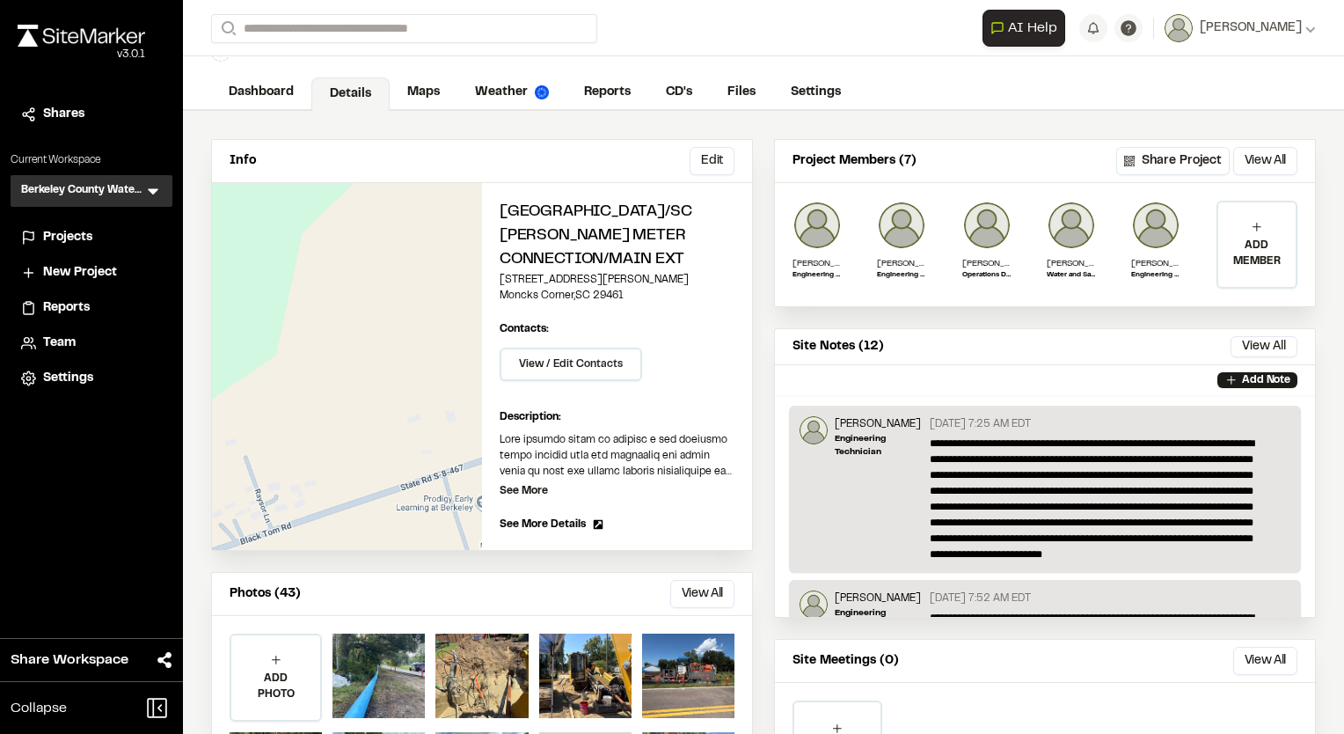
scroll to position [88, 0]
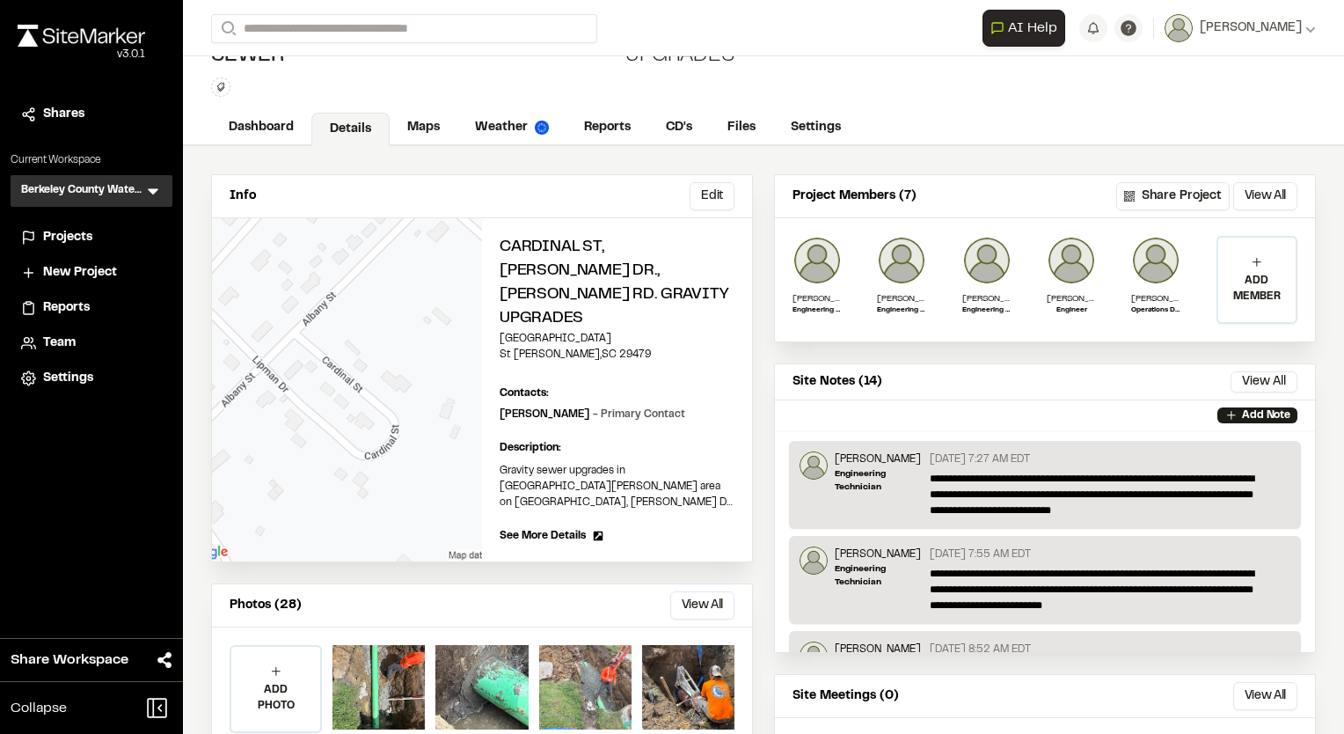
scroll to position [88, 0]
